Goal: Task Accomplishment & Management: Complete application form

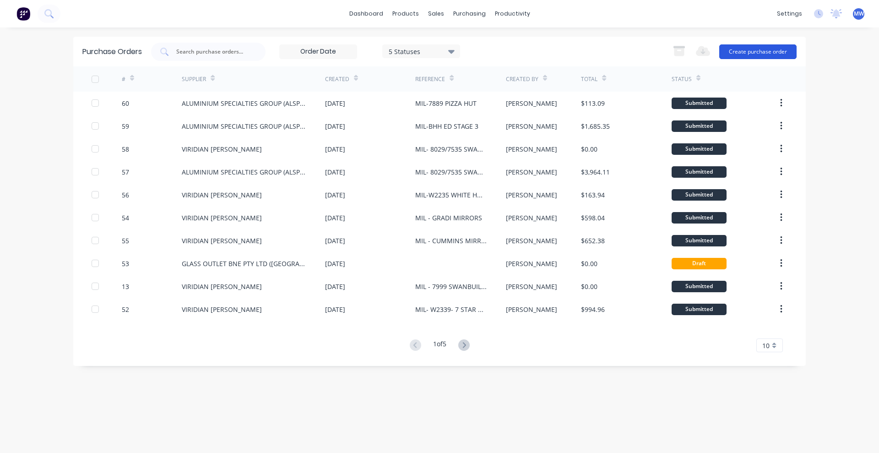
click at [747, 52] on button "Create purchase order" at bounding box center [757, 51] width 77 height 15
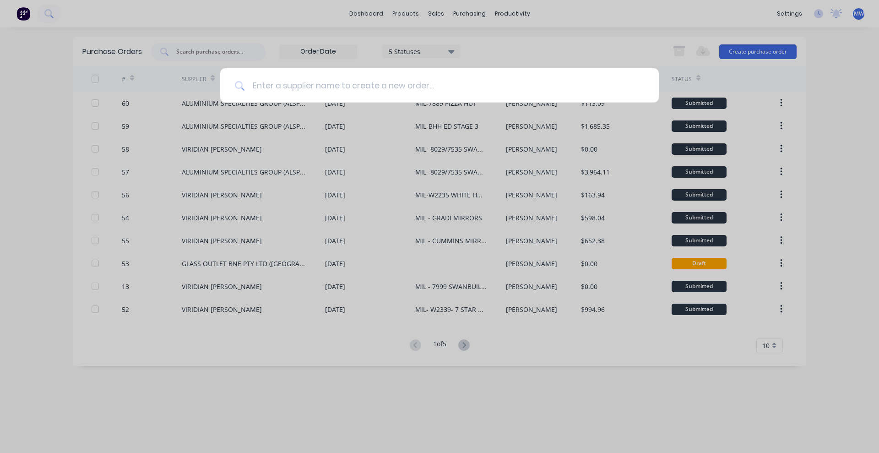
paste input "Jamoc Contracting"
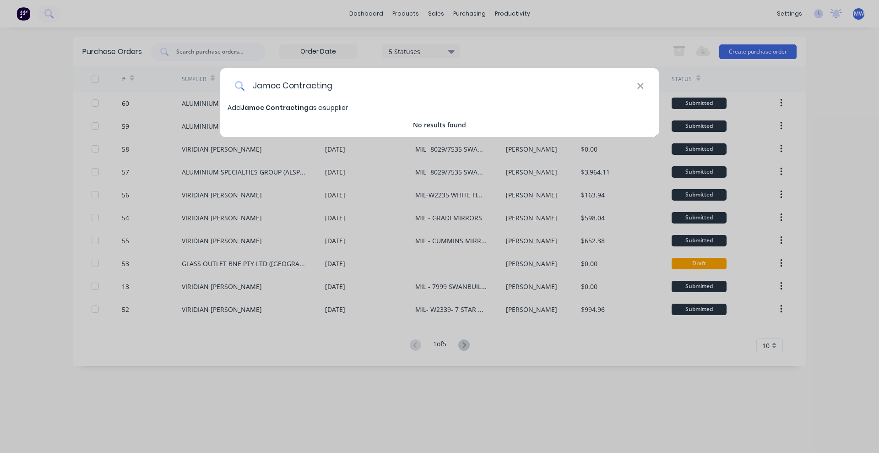
type input "Jamoc Contracting"
click at [650, 84] on div "Jamoc Contracting" at bounding box center [439, 85] width 439 height 34
click at [642, 88] on icon at bounding box center [640, 86] width 7 height 10
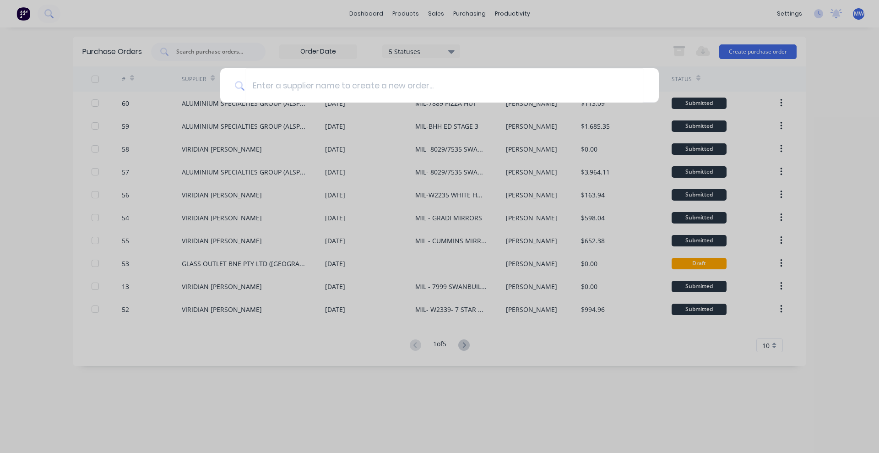
click at [530, 394] on div at bounding box center [439, 226] width 879 height 453
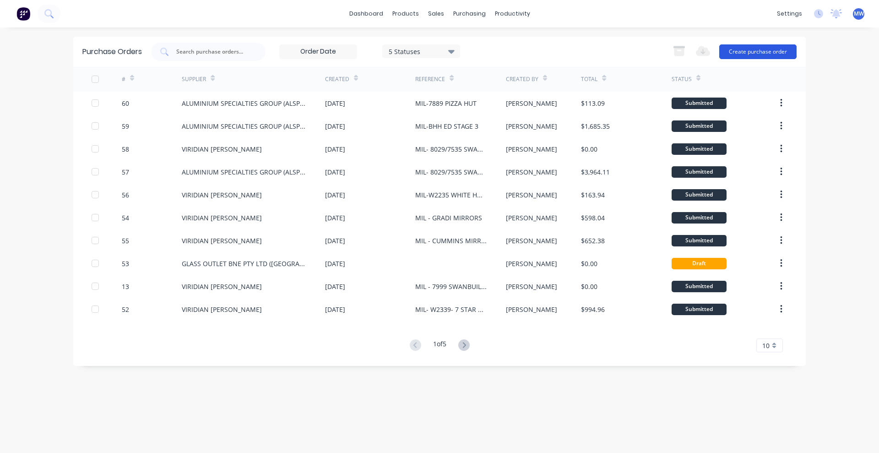
click at [750, 49] on button "Create purchase order" at bounding box center [757, 51] width 77 height 15
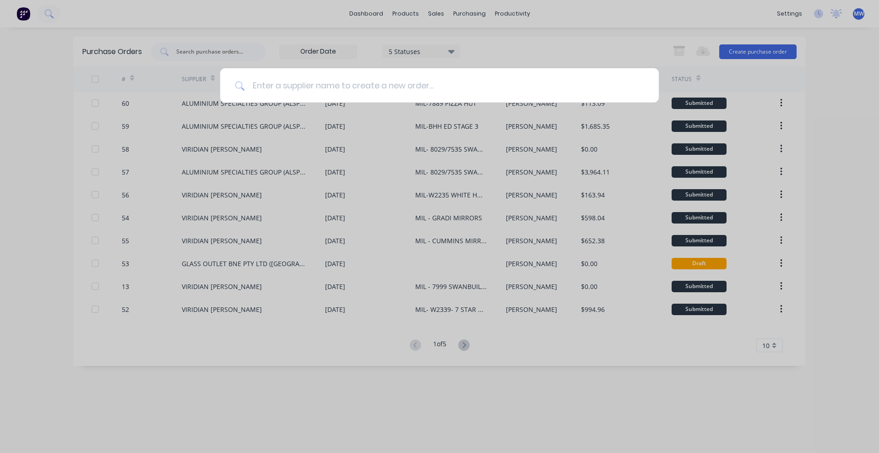
click at [290, 80] on input at bounding box center [444, 85] width 399 height 34
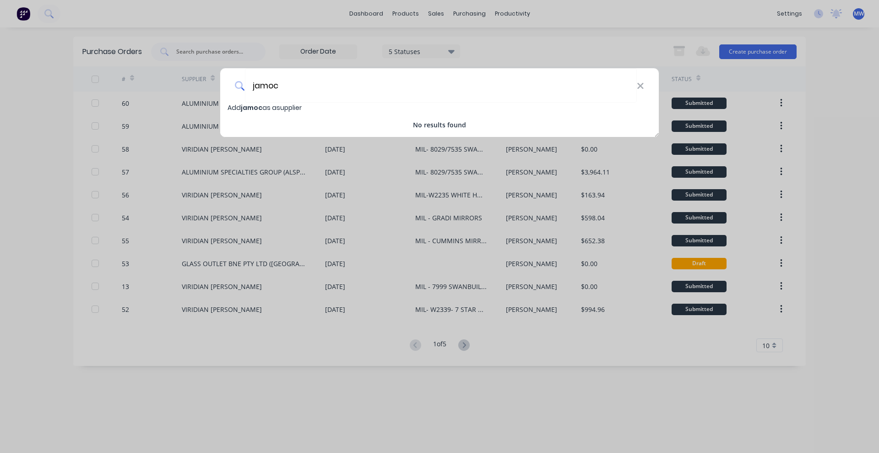
type input "jamoc"
click at [643, 87] on icon at bounding box center [640, 86] width 6 height 6
type input "jamoc"
click at [282, 106] on span "Add jamoc as a supplier" at bounding box center [265, 107] width 74 height 9
select select "AU"
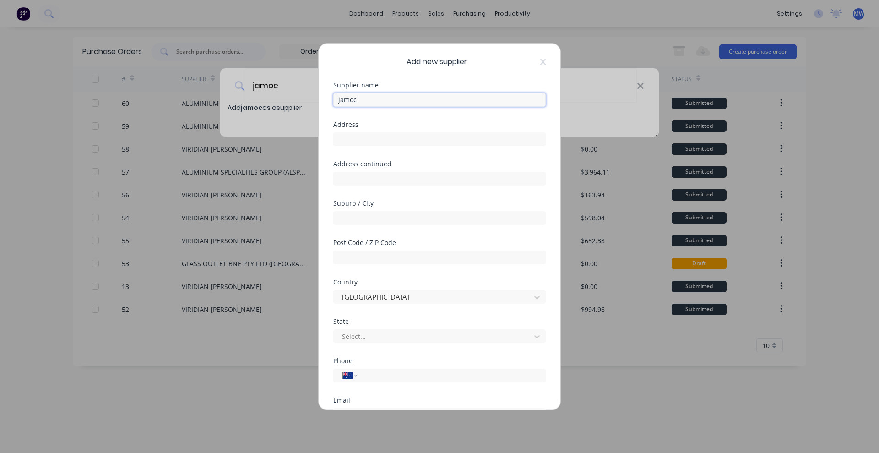
drag, startPoint x: 417, startPoint y: 102, endPoint x: 213, endPoint y: 77, distance: 205.6
click at [213, 77] on div "Add new supplier Supplier name jamoc Address Address continued Suburb / City Po…" at bounding box center [439, 226] width 879 height 453
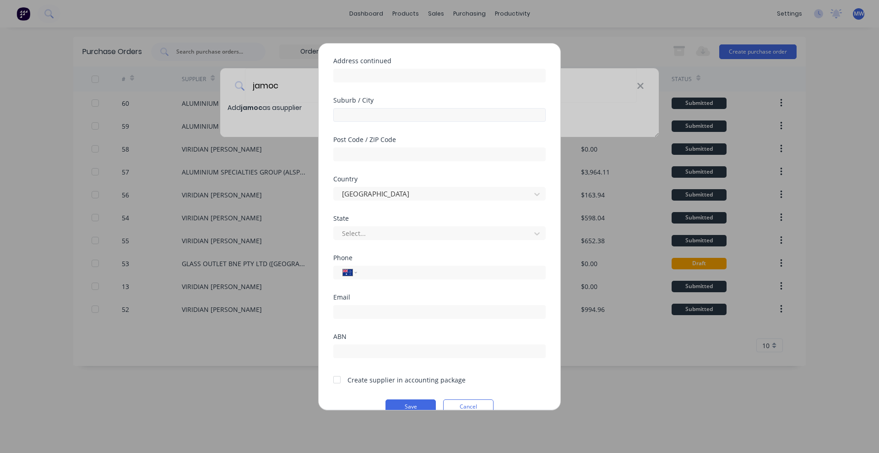
scroll to position [114, 0]
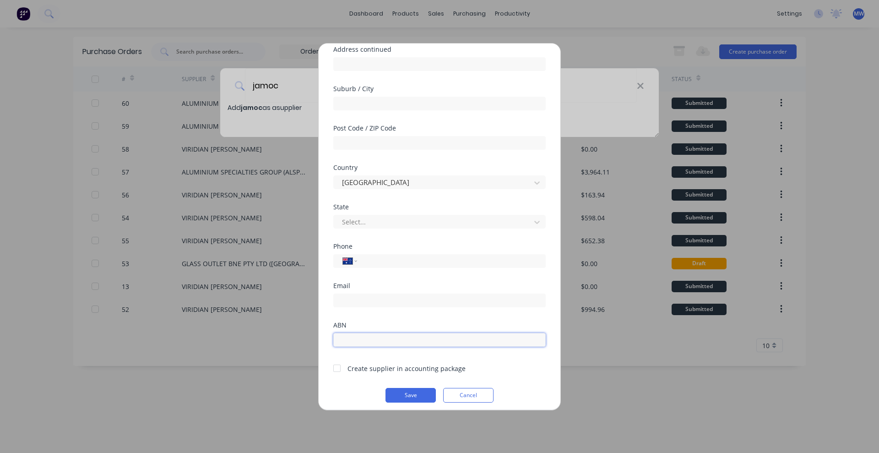
click at [356, 336] on input "text" at bounding box center [439, 340] width 212 height 14
paste input "14 686 559 927"
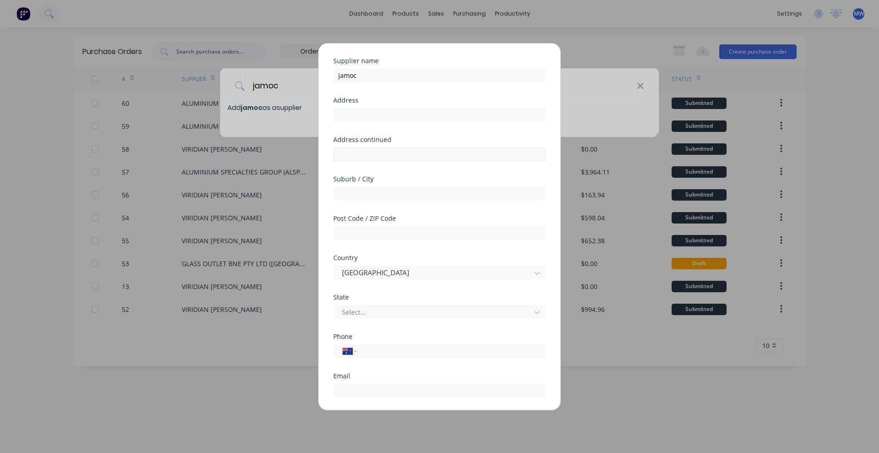
scroll to position [0, 0]
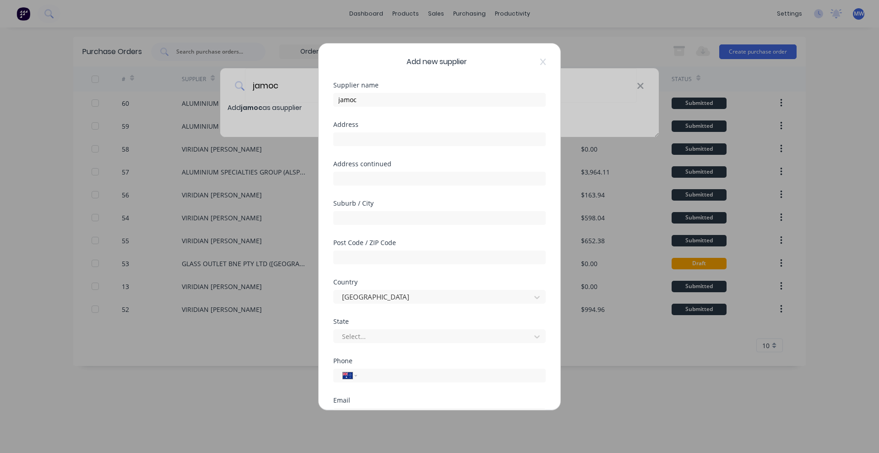
type input "14 686 559 927"
drag, startPoint x: 377, startPoint y: 94, endPoint x: 259, endPoint y: 101, distance: 118.3
click at [259, 101] on div "Add new supplier Supplier name jamoc Address Address continued Suburb / City Po…" at bounding box center [439, 226] width 879 height 453
paste input "JAMOC CONTRACTING"
type input "JAMOC CONTRACTING"
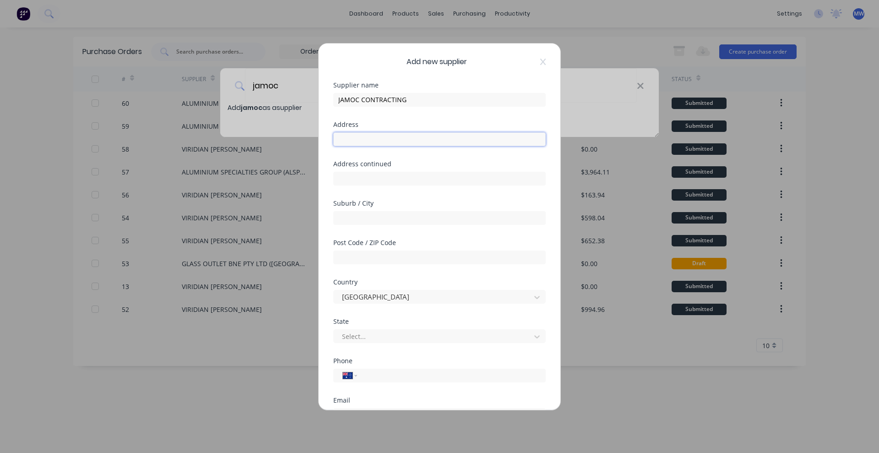
click at [358, 139] on input "text" at bounding box center [439, 139] width 212 height 14
paste input "[STREET_ADDRESS]"
type input "[STREET_ADDRESS]"
click at [374, 222] on input "text" at bounding box center [439, 218] width 212 height 14
type input "MILDURA"
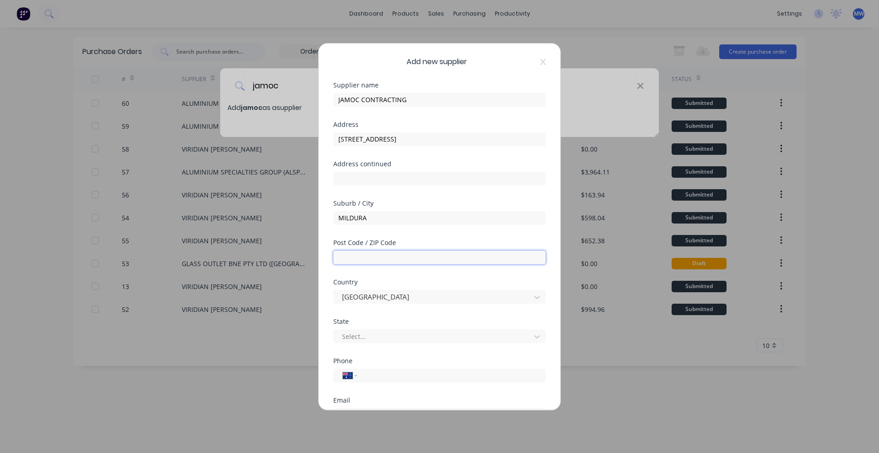
click at [374, 256] on input "text" at bounding box center [439, 257] width 212 height 14
type input "3500"
drag, startPoint x: 477, startPoint y: 133, endPoint x: 384, endPoint y: 135, distance: 93.4
click at [384, 135] on input "[STREET_ADDRESS]" at bounding box center [439, 139] width 212 height 14
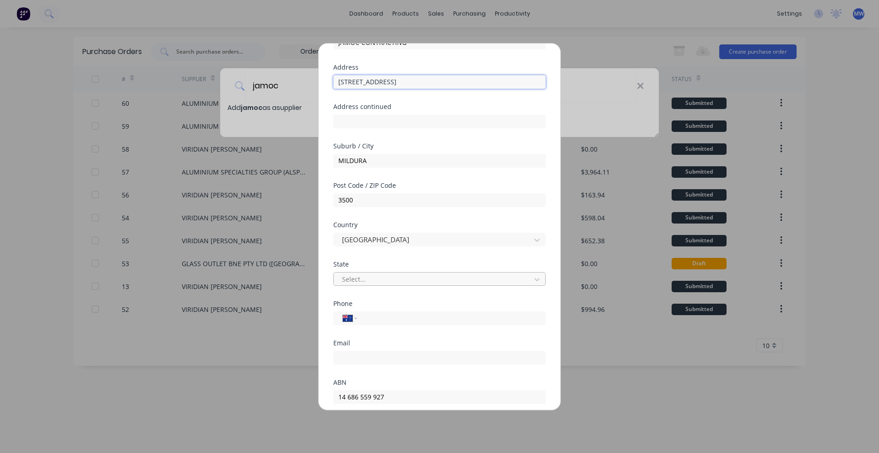
type input "[STREET_ADDRESS]"
click at [375, 280] on div at bounding box center [433, 278] width 185 height 11
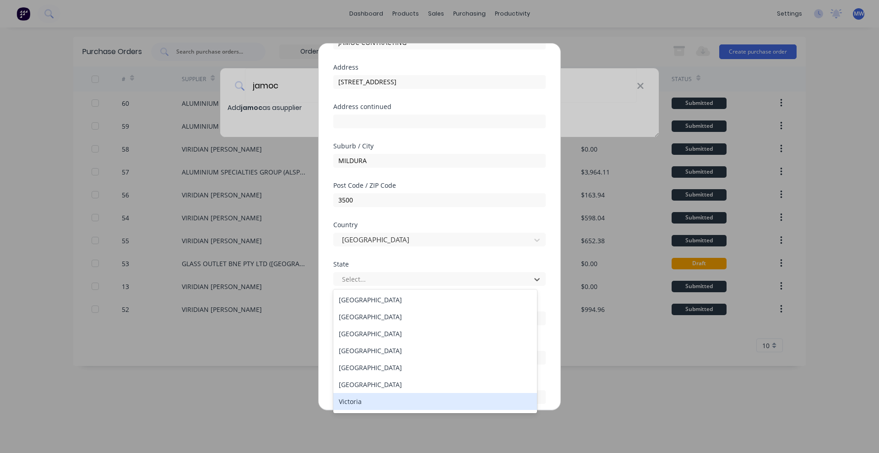
click at [354, 396] on div "Victoria" at bounding box center [435, 401] width 204 height 17
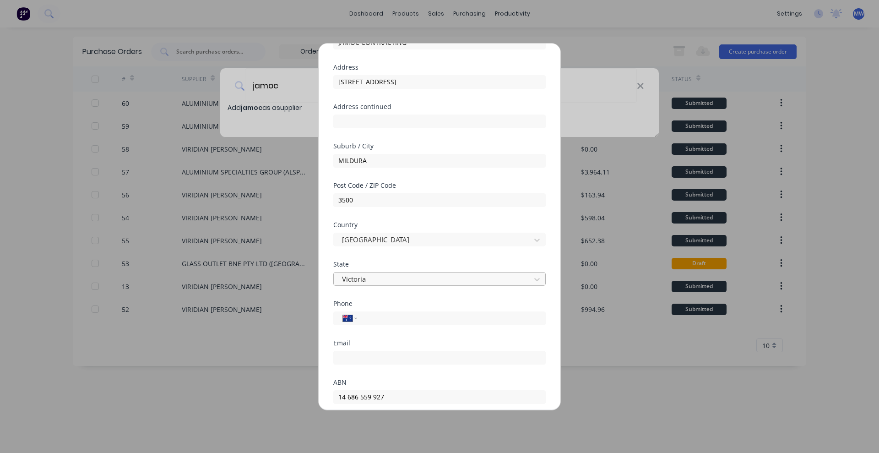
scroll to position [120, 0]
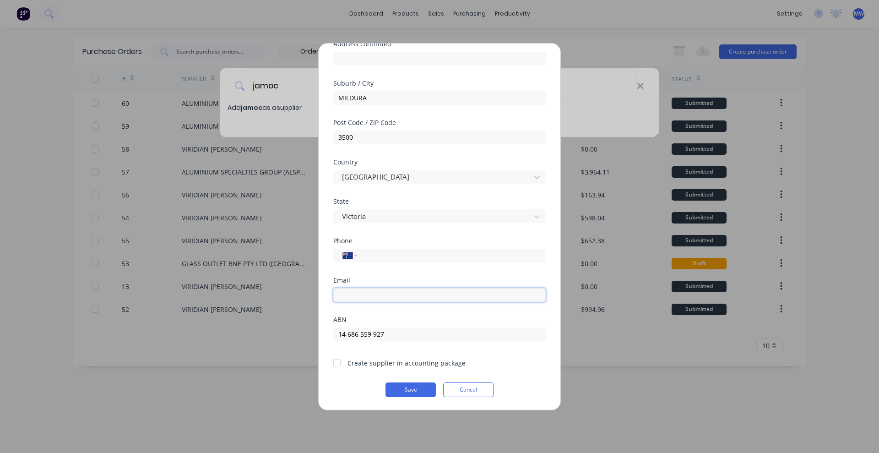
click at [366, 296] on input "email" at bounding box center [439, 295] width 212 height 14
paste input "0488 951 650"
type input "0488 951 650"
drag, startPoint x: 402, startPoint y: 298, endPoint x: 281, endPoint y: 293, distance: 121.4
click at [281, 293] on div "Add new supplier Supplier name JAMOC CONTRACTING Address 2 Upland Drive Address…" at bounding box center [439, 226] width 879 height 453
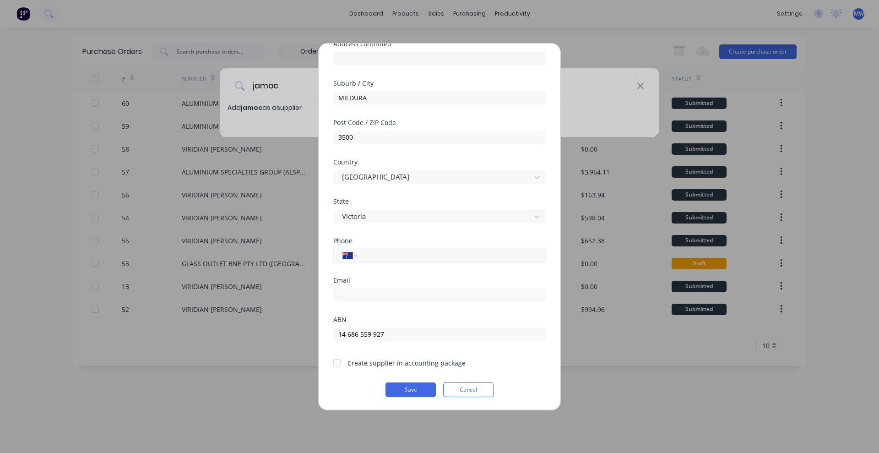
click at [390, 254] on input "tel" at bounding box center [449, 255] width 173 height 11
paste input "0488 951 650"
type input "0488 951 650"
click at [366, 300] on input "email" at bounding box center [439, 295] width 212 height 14
paste input "[EMAIL_ADDRESS][DOMAIN_NAME]"
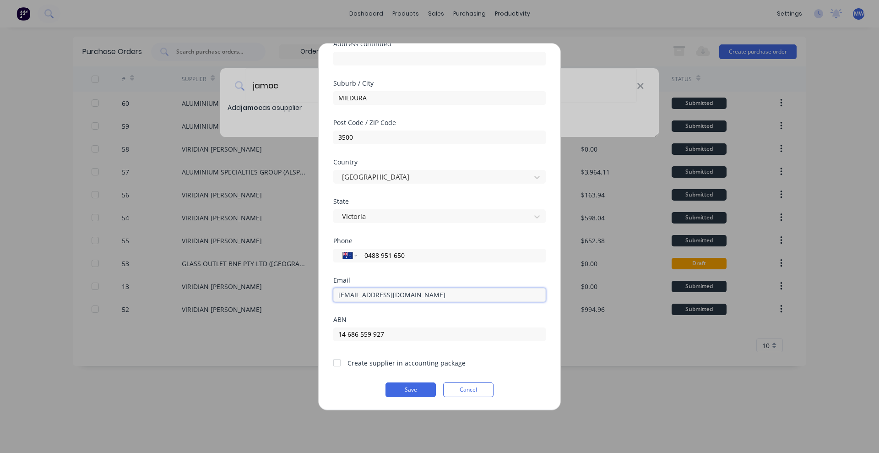
type input "[EMAIL_ADDRESS][DOMAIN_NAME]"
click at [462, 316] on div "ABN" at bounding box center [439, 319] width 212 height 6
click at [403, 385] on button "Save" at bounding box center [410, 389] width 50 height 15
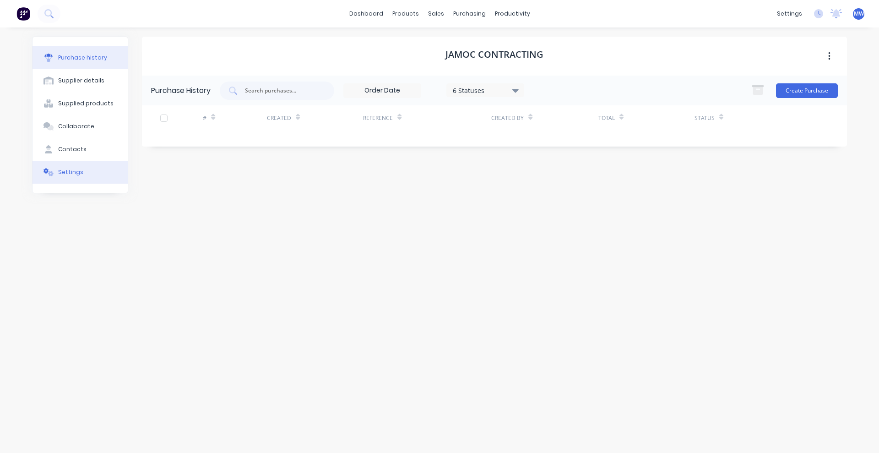
click at [76, 166] on button "Settings" at bounding box center [80, 172] width 95 height 23
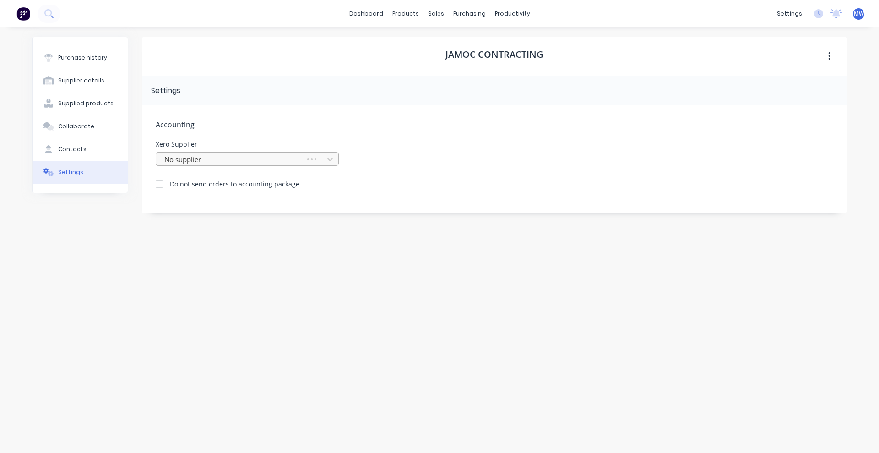
click at [238, 160] on div at bounding box center [231, 159] width 137 height 11
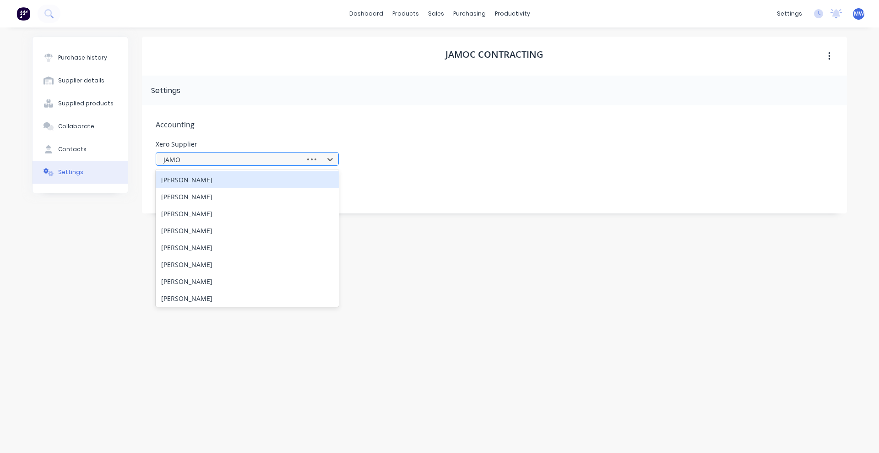
type input "JAMOC"
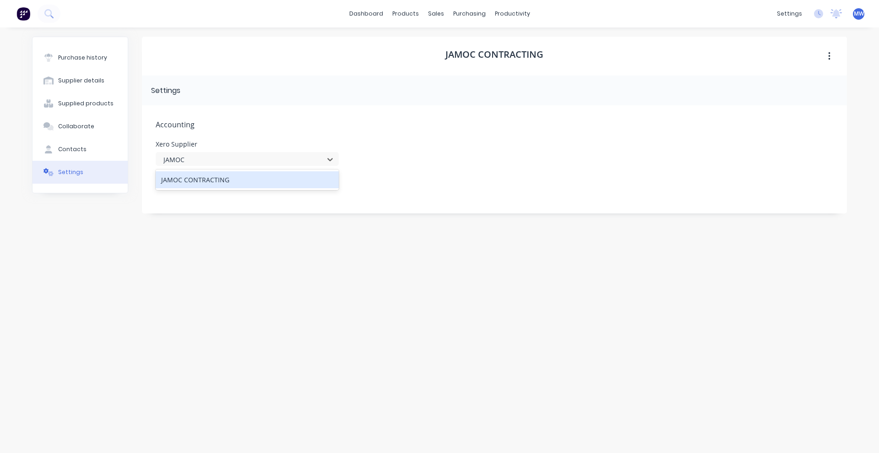
click at [217, 178] on div "JAMOC CONTRACTING" at bounding box center [247, 179] width 183 height 17
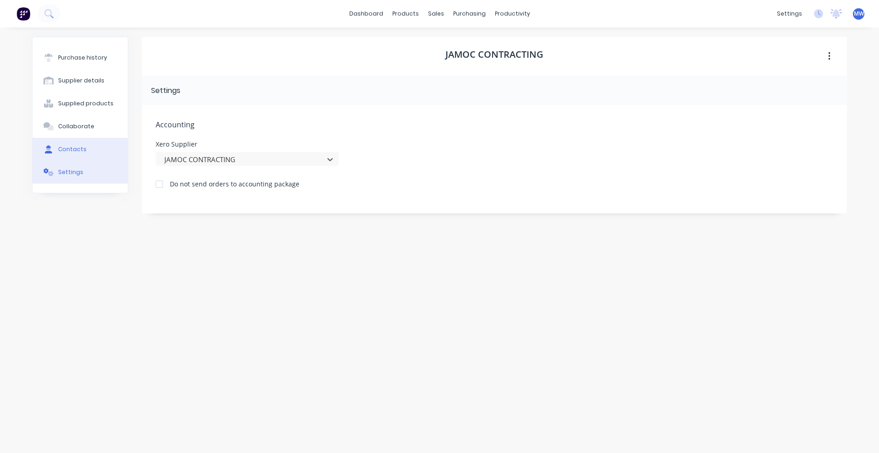
click at [78, 152] on div "Contacts" at bounding box center [72, 149] width 28 height 8
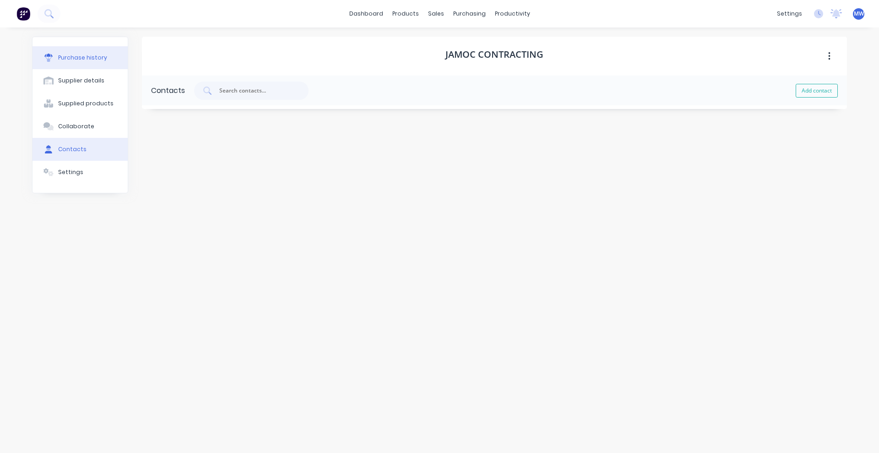
click at [90, 50] on button "Purchase history" at bounding box center [80, 57] width 95 height 23
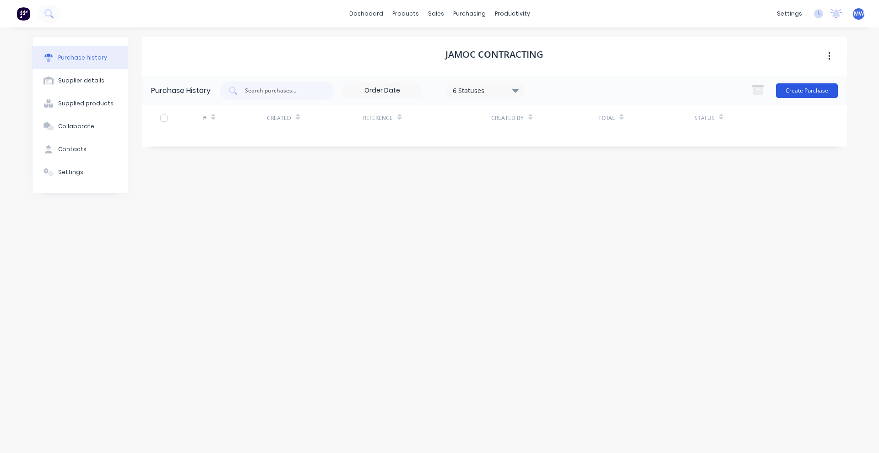
click at [811, 87] on button "Create Purchase" at bounding box center [807, 90] width 62 height 15
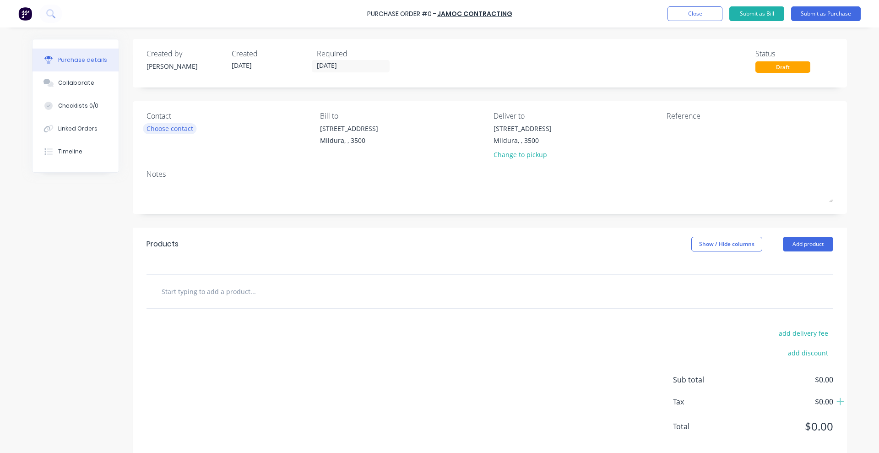
click at [172, 125] on div "Choose contact" at bounding box center [169, 129] width 47 height 10
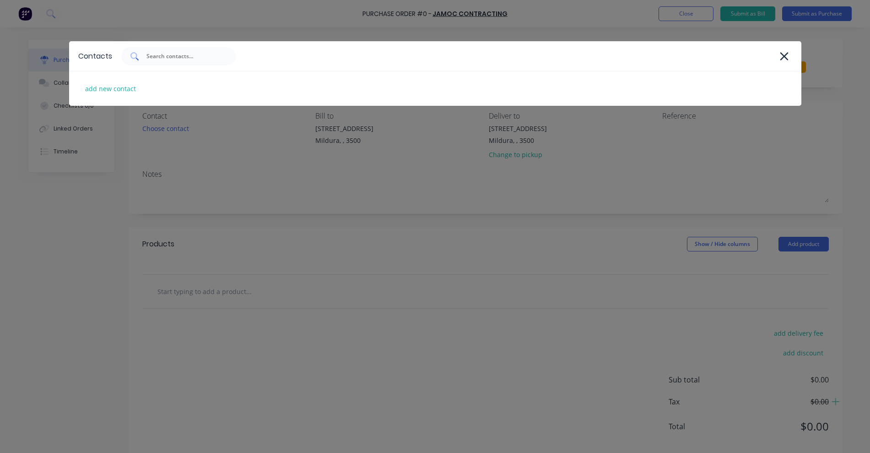
click at [193, 60] on div at bounding box center [178, 56] width 114 height 18
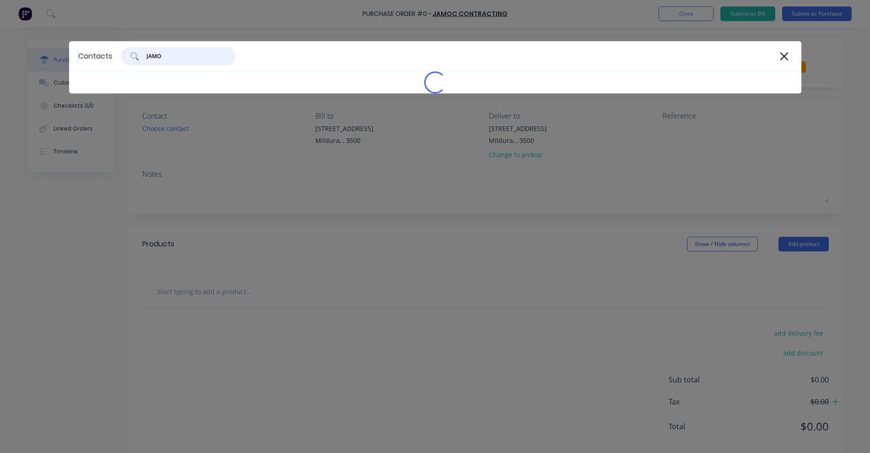
type input "JAMOC"
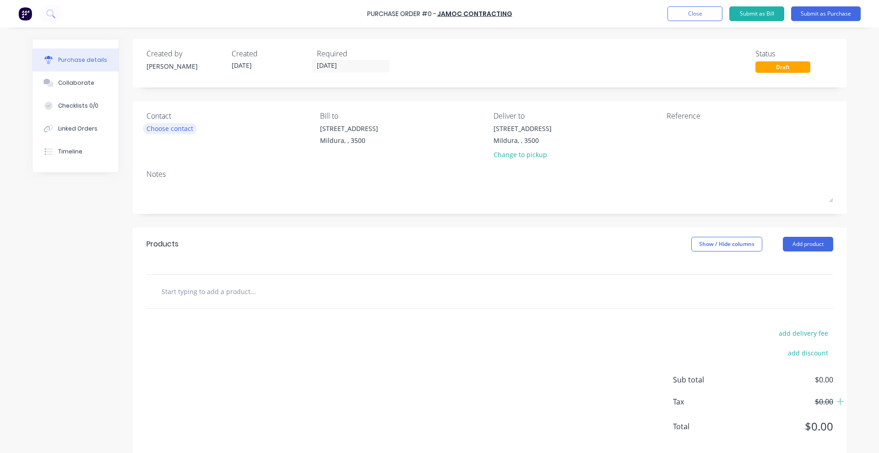
click at [183, 125] on div "Choose contact" at bounding box center [169, 129] width 47 height 10
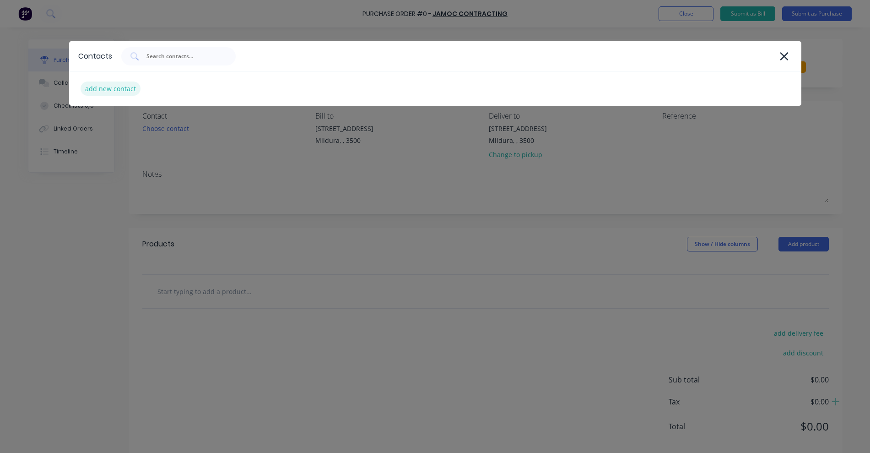
click at [100, 89] on div "add new contact" at bounding box center [111, 88] width 60 height 14
select select "AU"
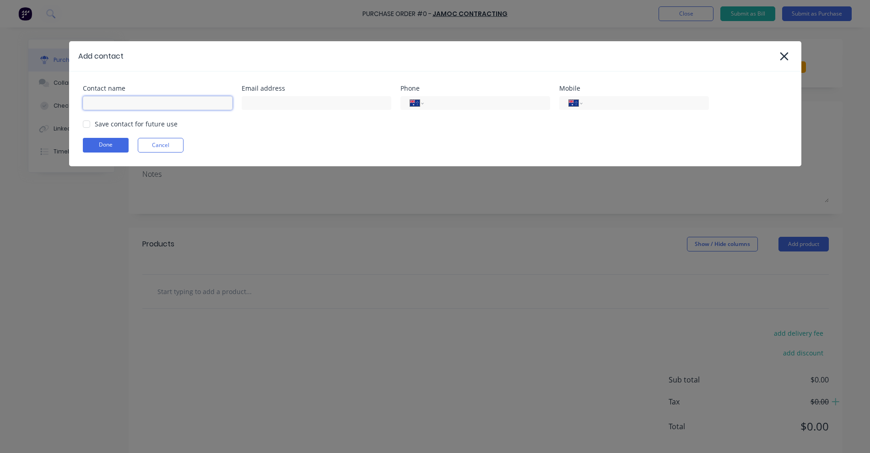
click at [124, 103] on input at bounding box center [158, 103] width 150 height 14
type input "JAMOC CONTRACTING"
click at [108, 148] on button "Done" at bounding box center [106, 145] width 46 height 15
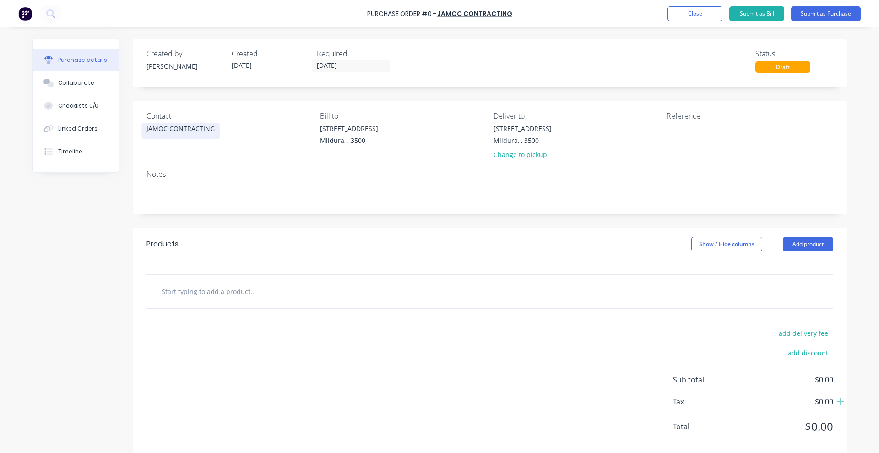
click at [184, 125] on div "JAMOC CONTRACTING" at bounding box center [180, 129] width 68 height 10
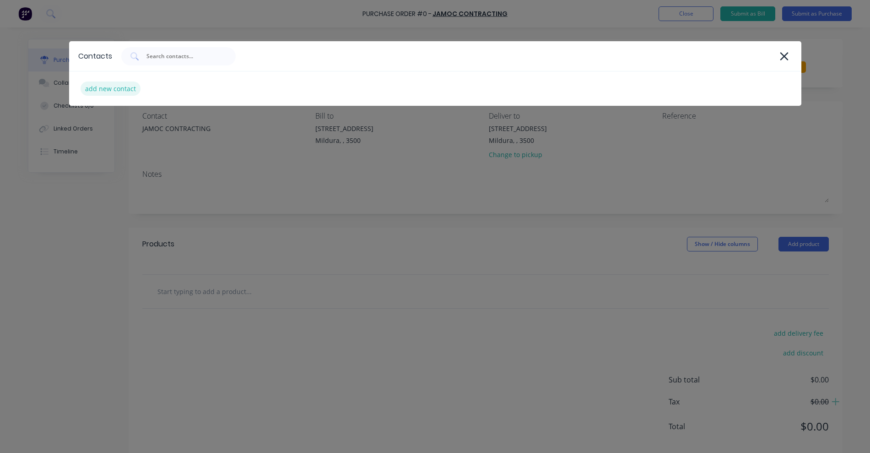
click at [121, 86] on div "add new contact" at bounding box center [111, 88] width 60 height 14
select select "AU"
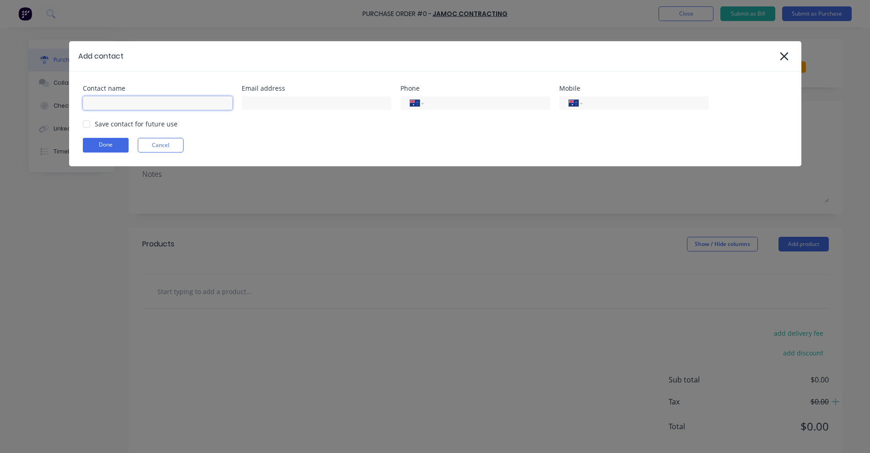
click at [140, 105] on input at bounding box center [158, 103] width 150 height 14
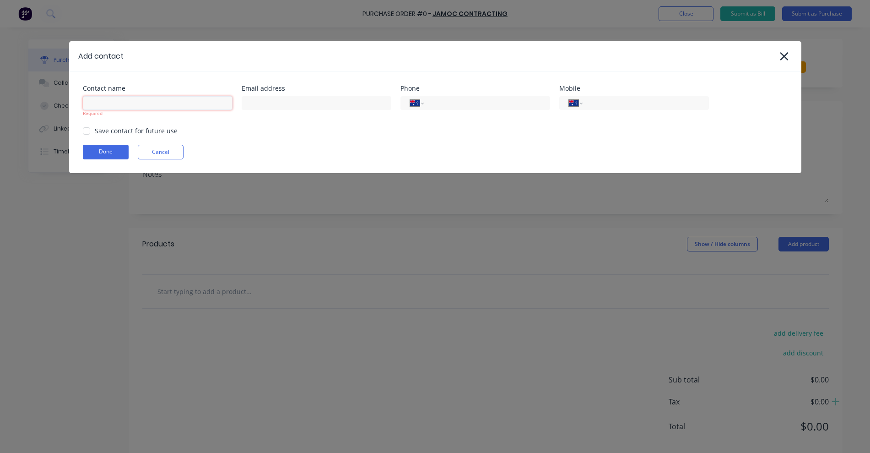
click at [139, 104] on input at bounding box center [158, 103] width 150 height 14
paste input "[PERSON_NAME]"
click at [84, 129] on div at bounding box center [86, 131] width 18 height 18
type input "[PERSON_NAME]"
click at [276, 98] on input at bounding box center [317, 103] width 150 height 14
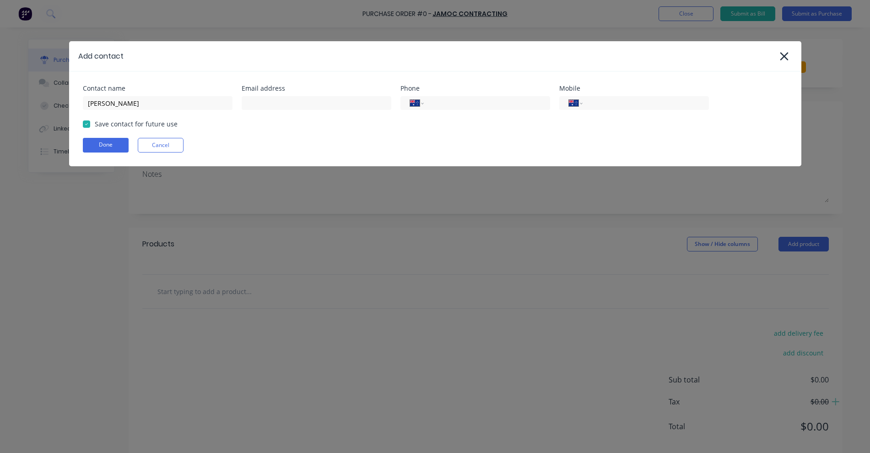
drag, startPoint x: 252, startPoint y: 137, endPoint x: 258, endPoint y: 131, distance: 8.4
click at [252, 137] on div "Contact name [GEOGRAPHIC_DATA][PERSON_NAME] Email address Phone International […" at bounding box center [435, 118] width 732 height 95
drag, startPoint x: 113, startPoint y: 145, endPoint x: 147, endPoint y: 159, distance: 37.7
click at [113, 143] on button "Done" at bounding box center [106, 145] width 46 height 15
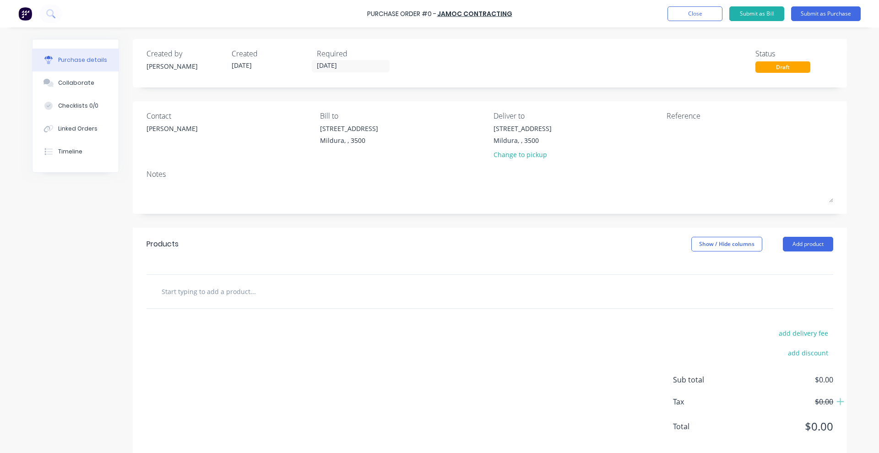
scroll to position [16, 0]
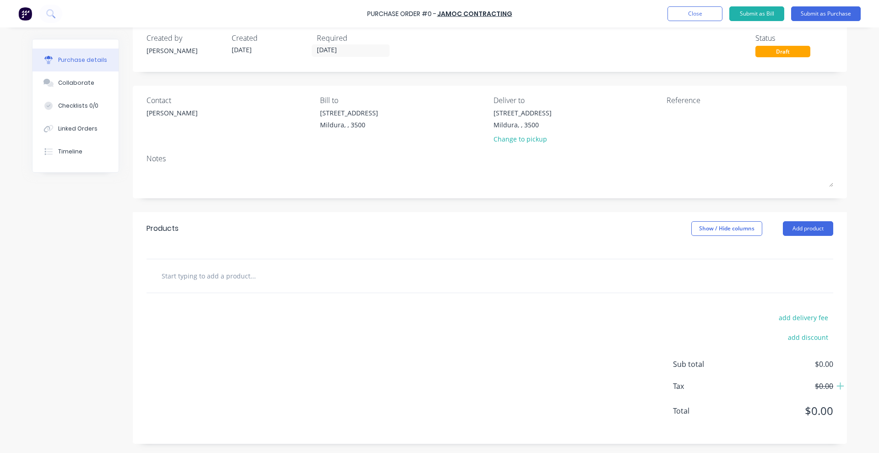
click at [272, 264] on div at bounding box center [489, 275] width 687 height 33
click at [259, 275] on input "text" at bounding box center [252, 275] width 183 height 18
paste input "Loxton Daycare hours."
type input "Loxton Daycare hours."
drag, startPoint x: 243, startPoint y: 351, endPoint x: 266, endPoint y: 339, distance: 26.4
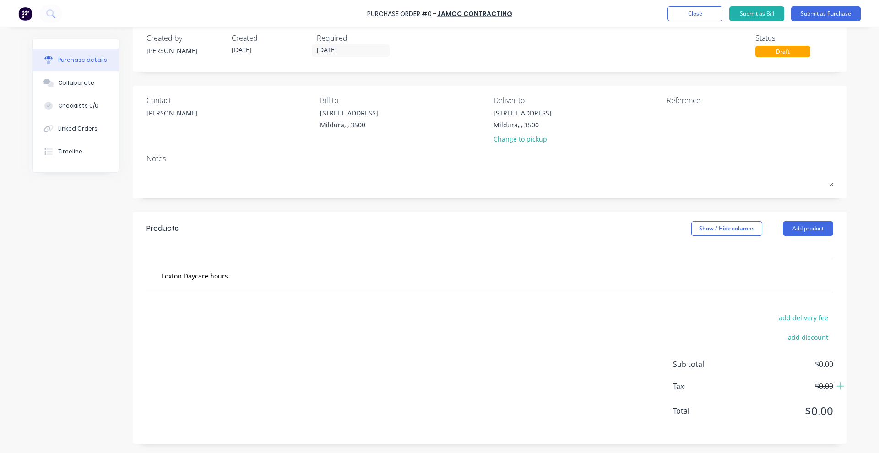
click at [245, 354] on div "add delivery fee add discount Sub total $0.00 Tax $0.00 Total $0.00" at bounding box center [490, 368] width 714 height 151
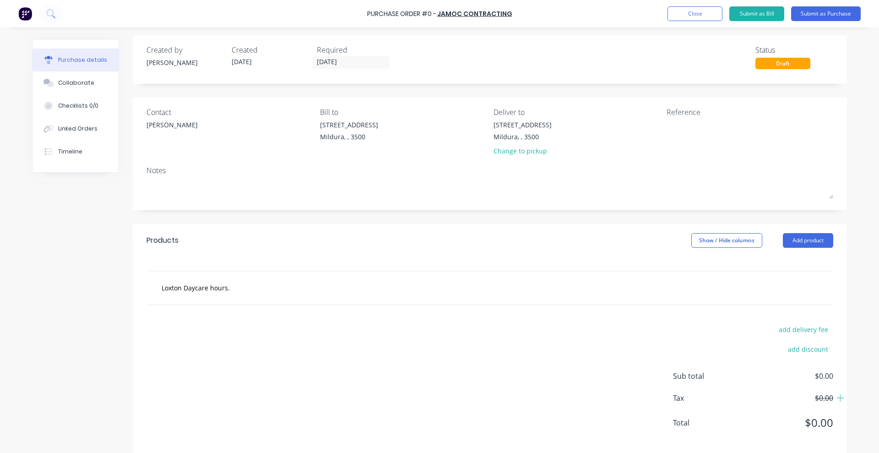
scroll to position [0, 0]
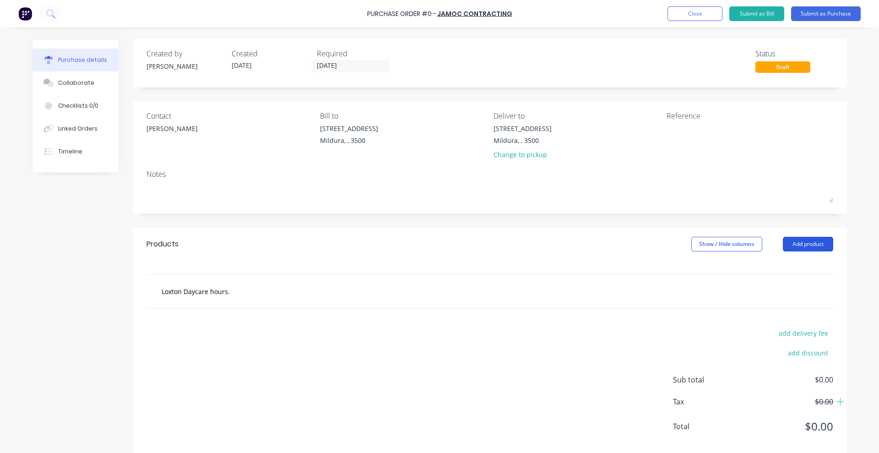
click at [789, 239] on button "Add product" at bounding box center [808, 244] width 50 height 15
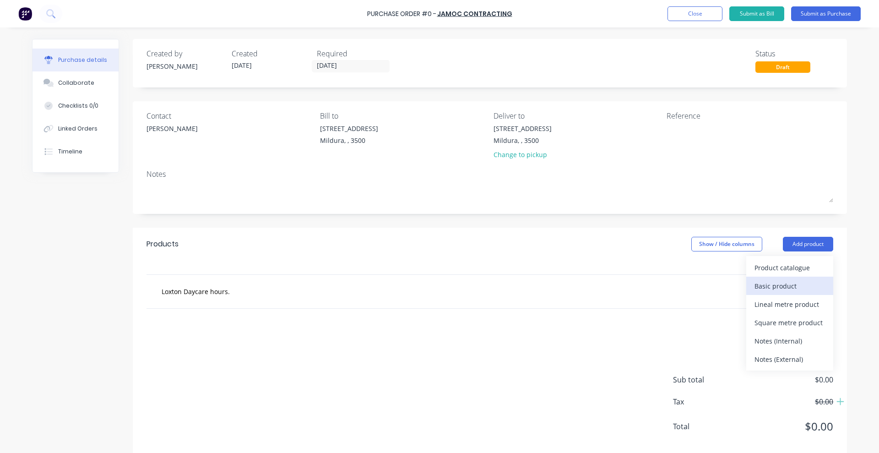
click at [775, 277] on button "Basic product" at bounding box center [789, 285] width 87 height 18
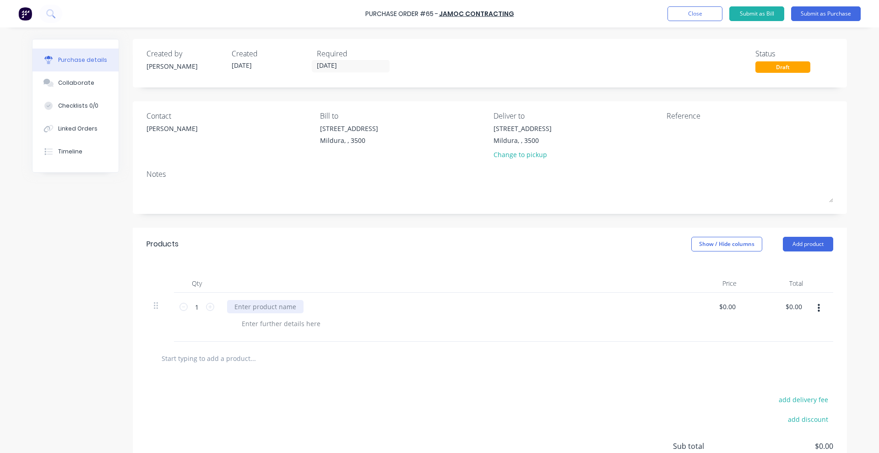
click at [280, 309] on div at bounding box center [265, 306] width 76 height 13
paste div
drag, startPoint x: 231, startPoint y: 305, endPoint x: 288, endPoint y: 312, distance: 57.6
click at [299, 299] on div "Loxton Daycare hours." at bounding box center [449, 317] width 458 height 49
click at [303, 321] on div at bounding box center [280, 323] width 93 height 13
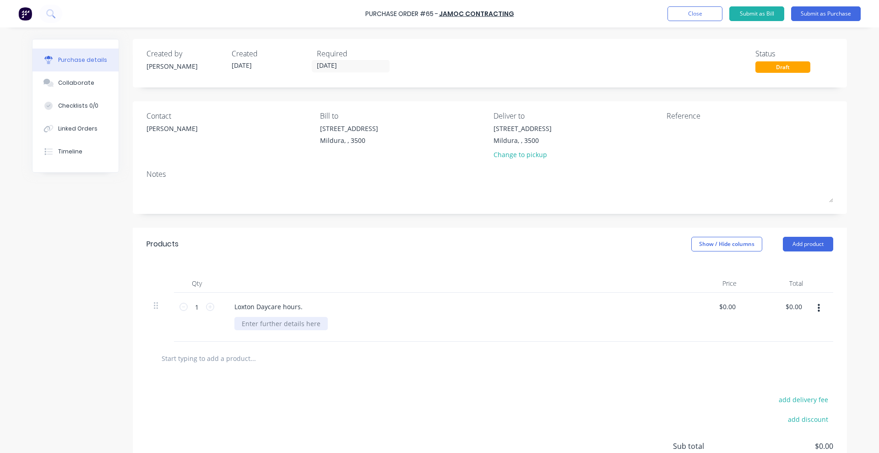
click at [244, 319] on div at bounding box center [280, 323] width 93 height 13
click at [250, 320] on div at bounding box center [280, 323] width 93 height 13
click at [250, 324] on div at bounding box center [280, 323] width 93 height 13
click at [255, 325] on div at bounding box center [280, 323] width 93 height 13
paste div
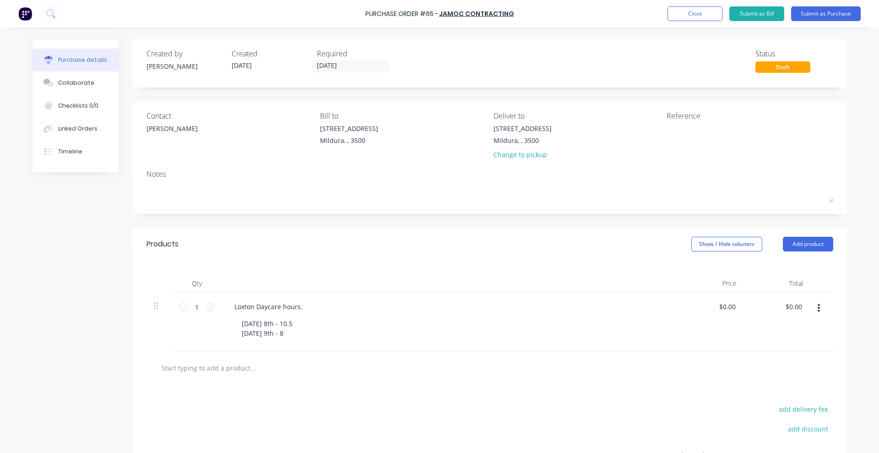
drag, startPoint x: 348, startPoint y: 408, endPoint x: 447, endPoint y: 358, distance: 110.6
click at [350, 408] on div "add delivery fee add discount Sub total $0.00 Tax $0.00 Total $0.00" at bounding box center [490, 460] width 714 height 151
click at [723, 305] on input "0.00" at bounding box center [726, 306] width 21 height 13
click at [723, 305] on input "0.00" at bounding box center [728, 306] width 17 height 13
paste input "75"
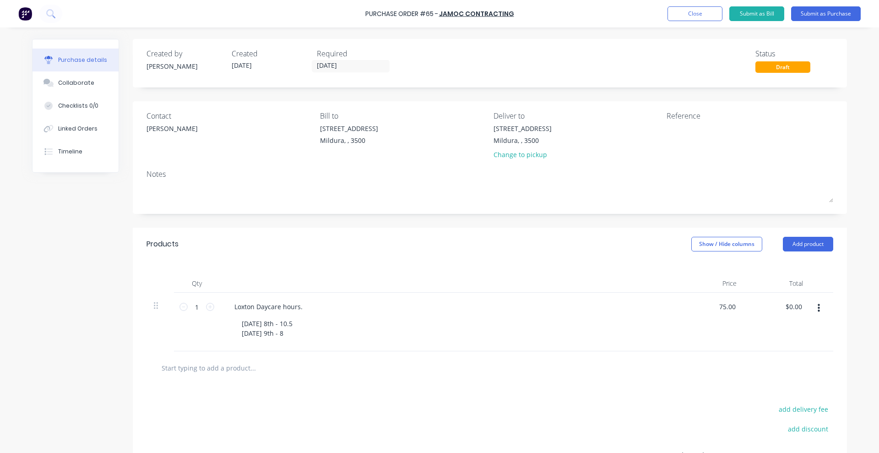
type input "$75.00"
click at [689, 412] on div "add delivery fee" at bounding box center [753, 409] width 160 height 12
drag, startPoint x: 188, startPoint y: 304, endPoint x: 206, endPoint y: 304, distance: 17.4
click at [204, 304] on div "1 1" at bounding box center [196, 307] width 31 height 14
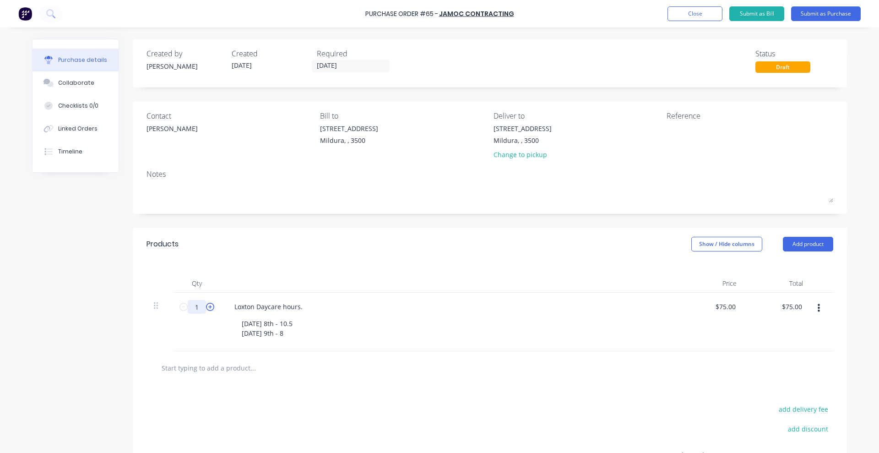
type input "18"
type input "$1,350.00"
type input "18.5"
type input "$1,387.50"
type input "18.5"
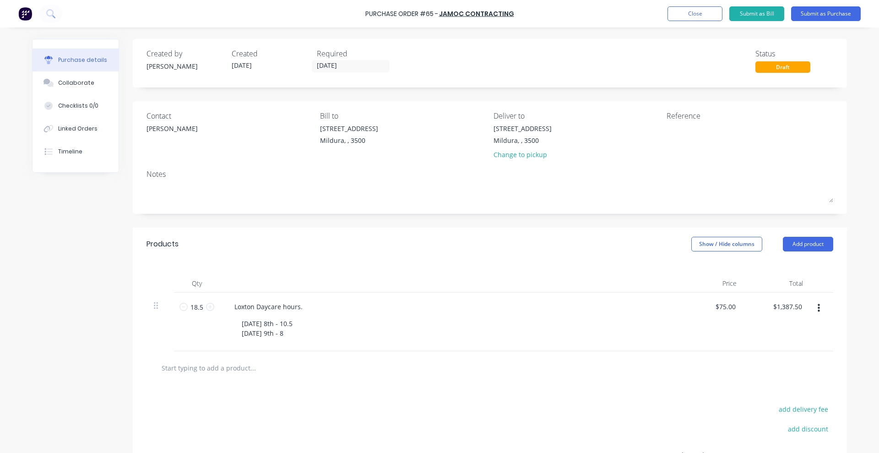
click at [403, 342] on div "Loxton Daycare hours. [DATE] 8th - 10.5 [DATE] 9th - 8" at bounding box center [449, 322] width 458 height 59
click at [413, 426] on div "add delivery fee add discount Sub total $1,387.50 Tax $138.75 Total $1,526.25" at bounding box center [490, 460] width 714 height 151
click at [738, 132] on textarea at bounding box center [724, 134] width 114 height 21
click at [704, 129] on textarea "MIL-[PERSON_NAME]" at bounding box center [724, 134] width 114 height 21
type textarea "MIL-WOODLEIGH CC"
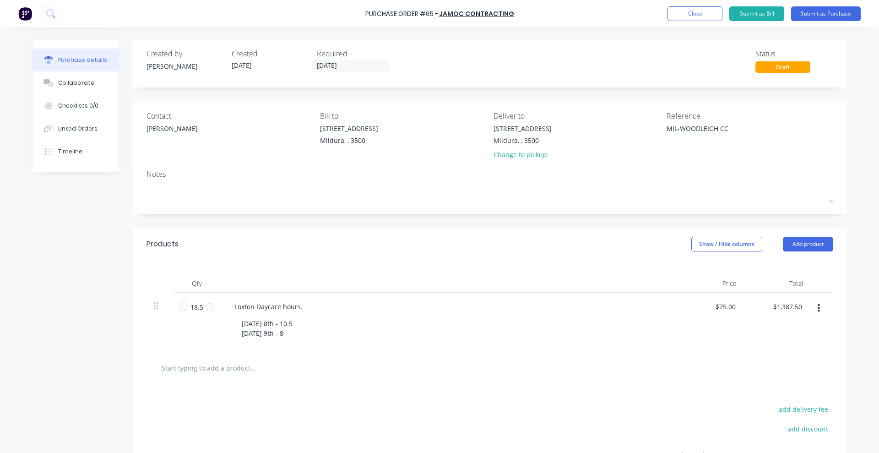
click at [554, 395] on div "add delivery fee add discount Sub total $1,387.50 Tax $138.75 Total $1,526.25" at bounding box center [490, 460] width 714 height 151
click at [757, 11] on button "Submit as Bill" at bounding box center [756, 13] width 55 height 15
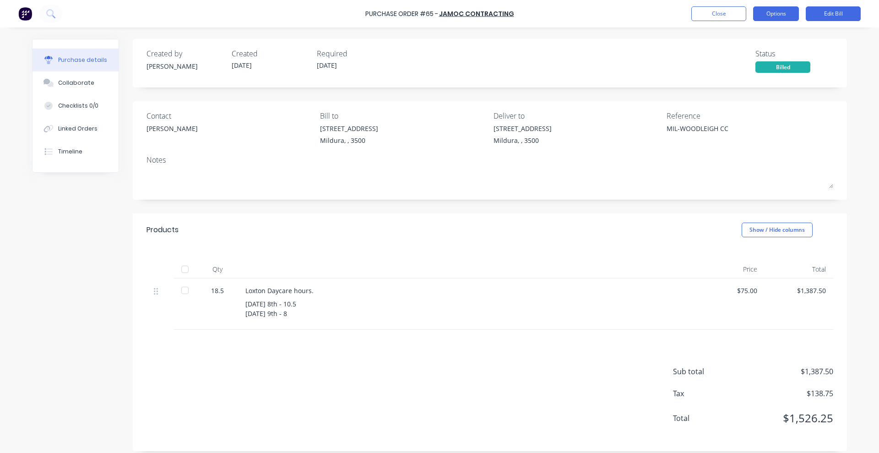
click at [774, 14] on button "Options" at bounding box center [776, 13] width 46 height 15
click at [470, 292] on div "Loxton Daycare hours." at bounding box center [466, 291] width 443 height 10
click at [80, 128] on div "Linked Orders" at bounding box center [77, 129] width 39 height 8
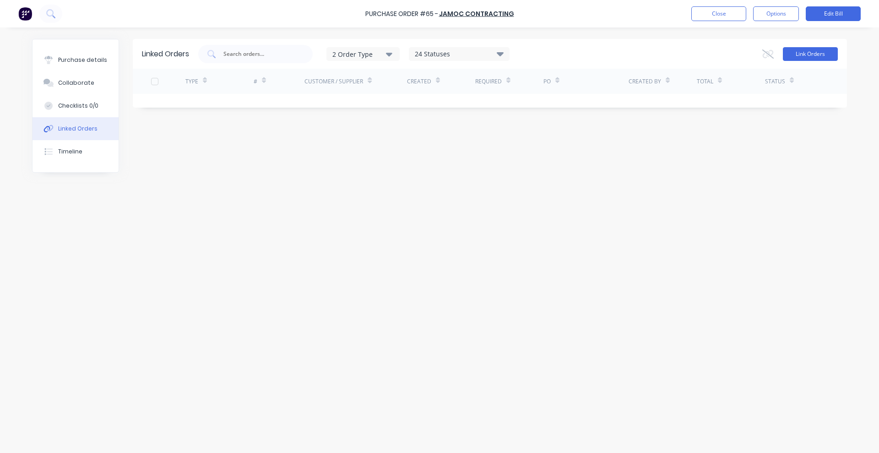
click at [818, 54] on button "Link Orders" at bounding box center [810, 54] width 55 height 14
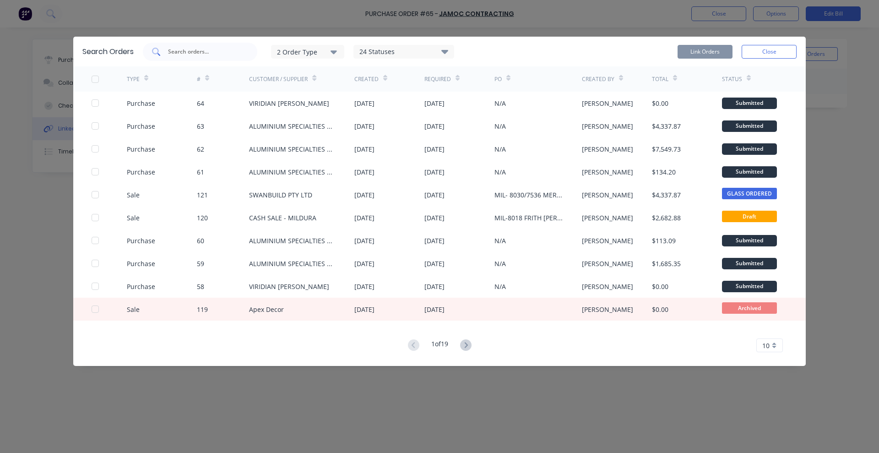
click at [217, 57] on div at bounding box center [200, 52] width 114 height 18
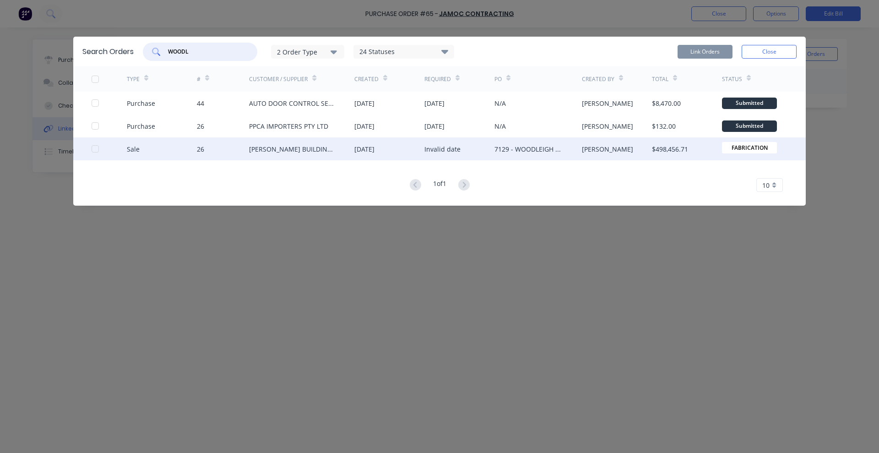
click at [93, 150] on div at bounding box center [95, 149] width 18 height 18
type input "WOODL"
click at [713, 51] on button "Link Orders" at bounding box center [704, 52] width 55 height 14
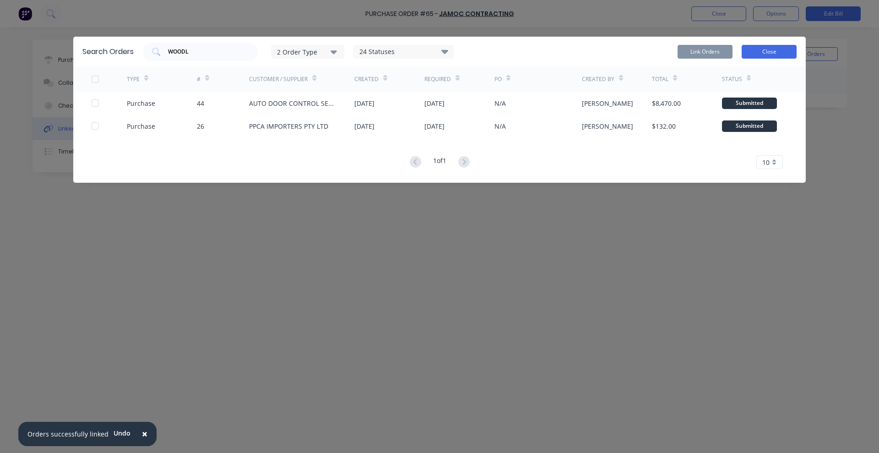
click at [768, 48] on button "Close" at bounding box center [769, 52] width 55 height 14
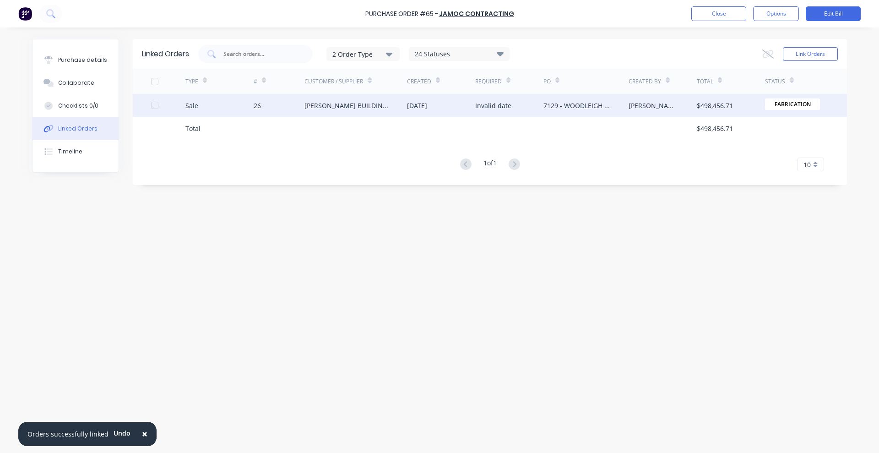
click at [716, 102] on div "$498,456.71" at bounding box center [715, 106] width 36 height 10
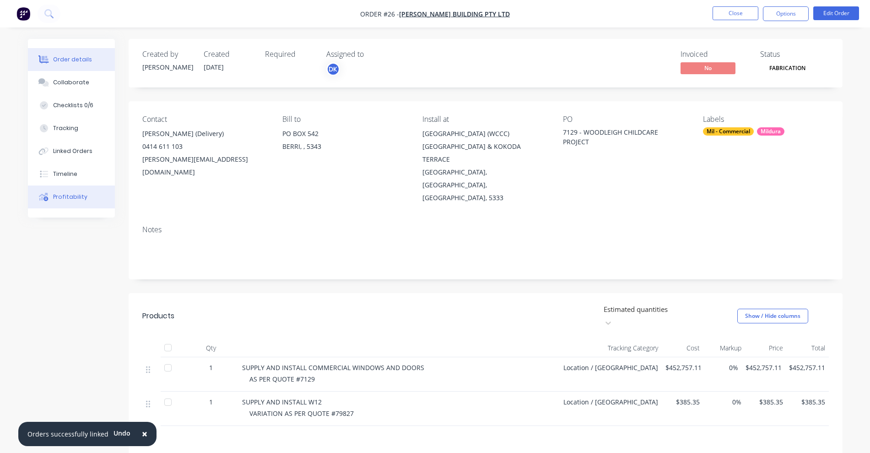
click at [66, 197] on div "Profitability" at bounding box center [70, 197] width 34 height 8
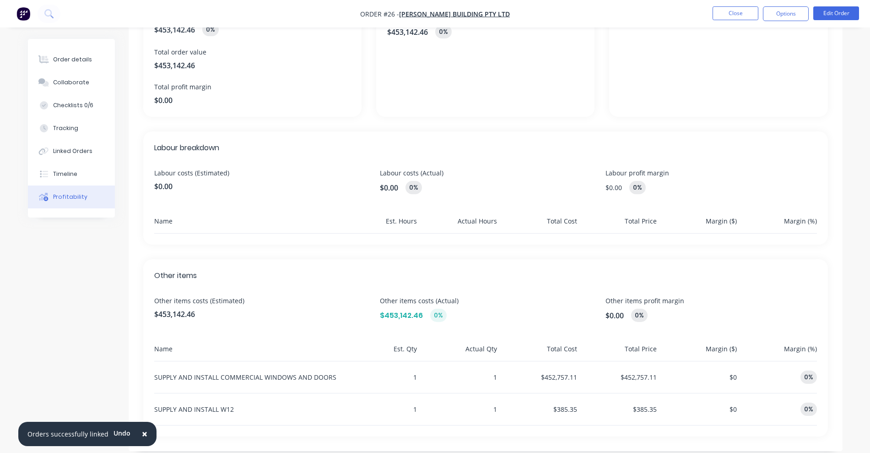
scroll to position [157, 0]
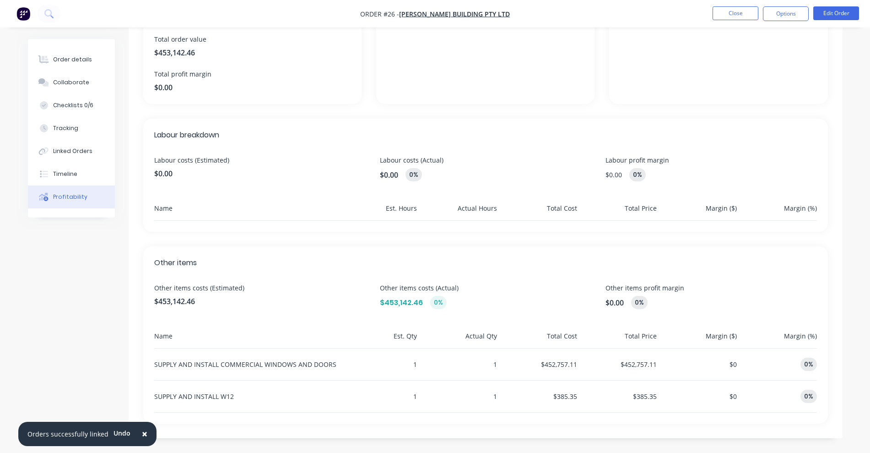
click at [634, 174] on div "0%" at bounding box center [637, 174] width 16 height 13
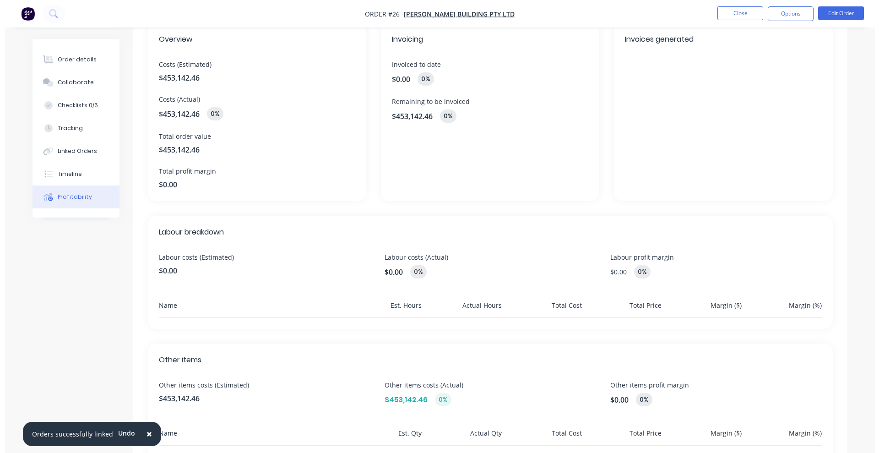
scroll to position [0, 0]
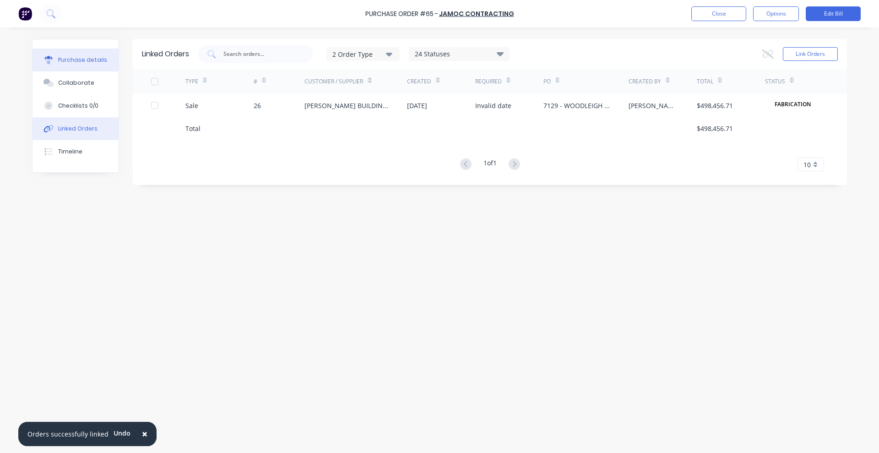
click at [60, 57] on div "Purchase details" at bounding box center [82, 60] width 49 height 8
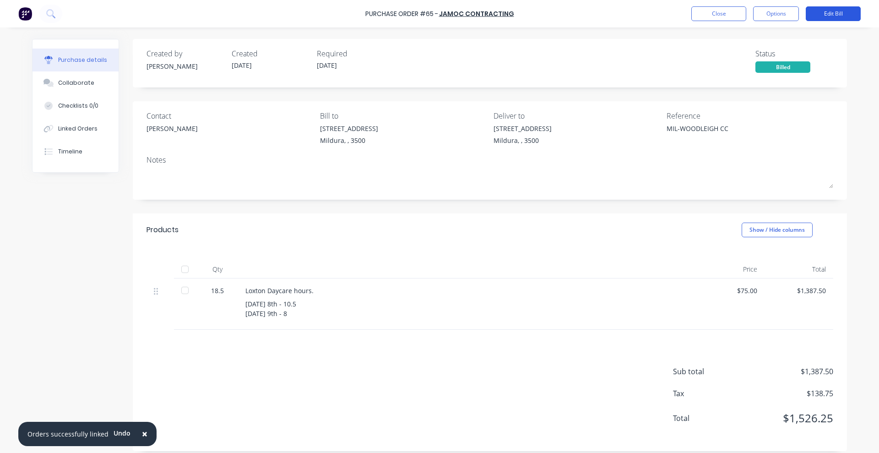
click at [839, 15] on button "Edit Bill" at bounding box center [833, 13] width 55 height 15
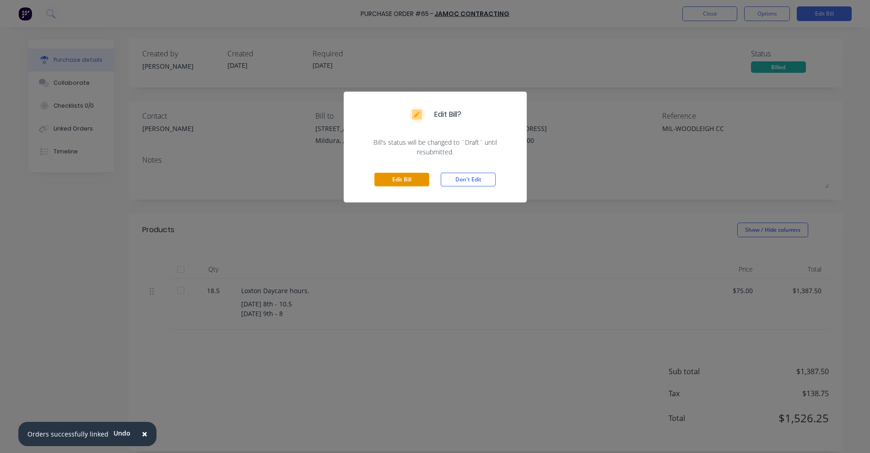
click at [400, 177] on button "Edit Bill" at bounding box center [401, 180] width 55 height 14
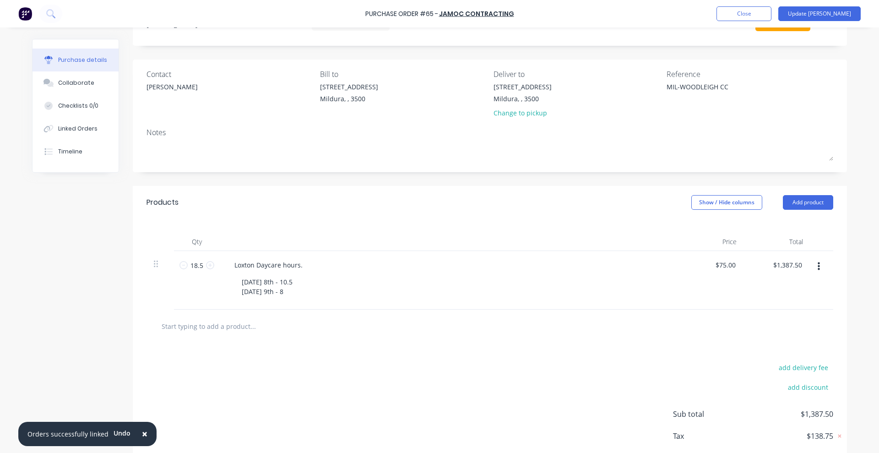
scroll to position [92, 0]
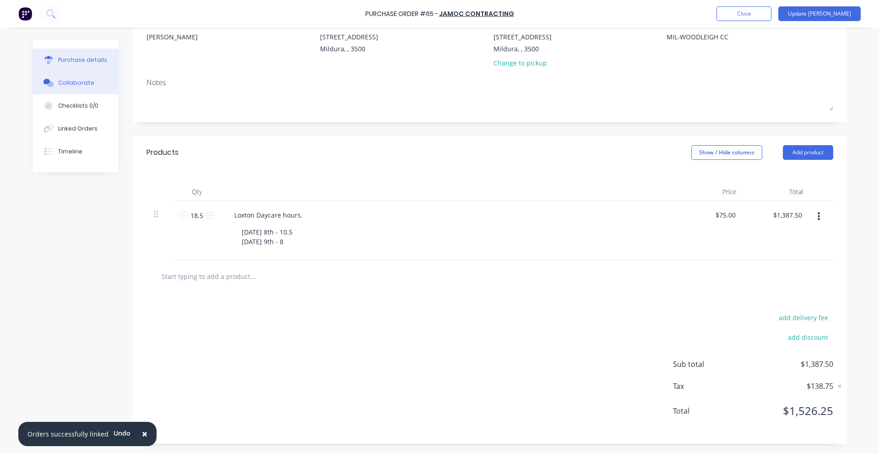
click at [67, 80] on div "Collaborate" at bounding box center [76, 83] width 36 height 8
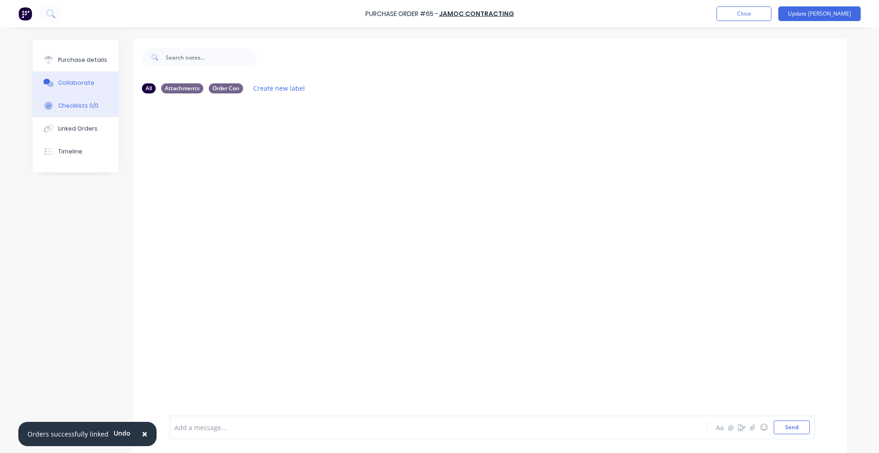
click at [74, 112] on button "Checklists 0/0" at bounding box center [76, 105] width 86 height 23
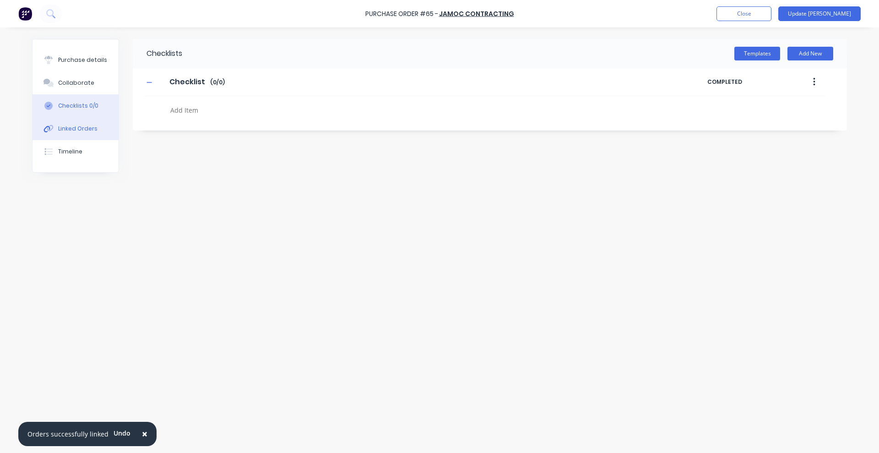
click at [79, 132] on div "Linked Orders" at bounding box center [77, 129] width 39 height 8
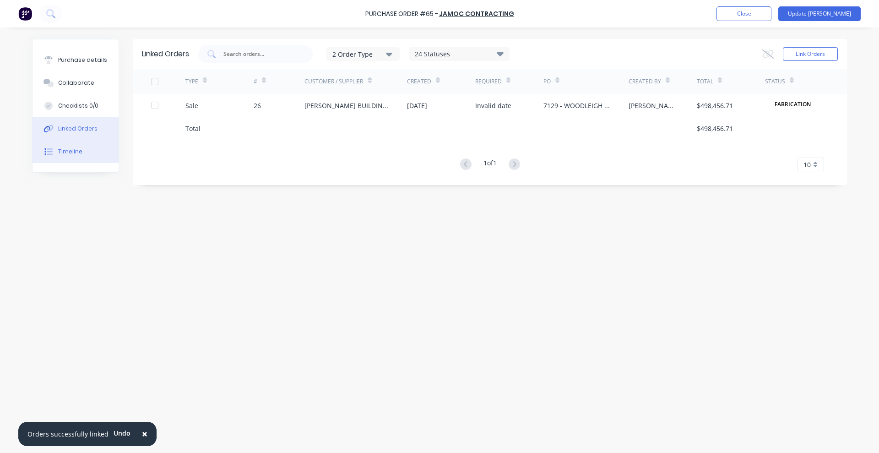
click at [79, 146] on button "Timeline" at bounding box center [76, 151] width 86 height 23
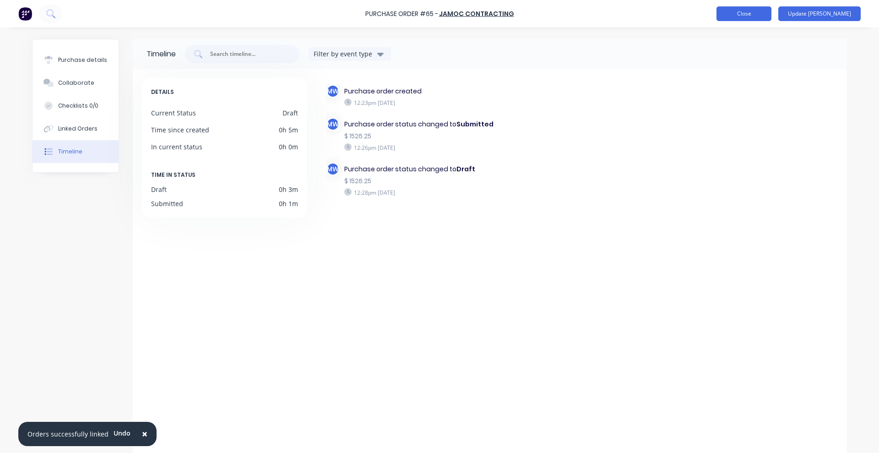
click at [765, 19] on button "Close" at bounding box center [743, 13] width 55 height 15
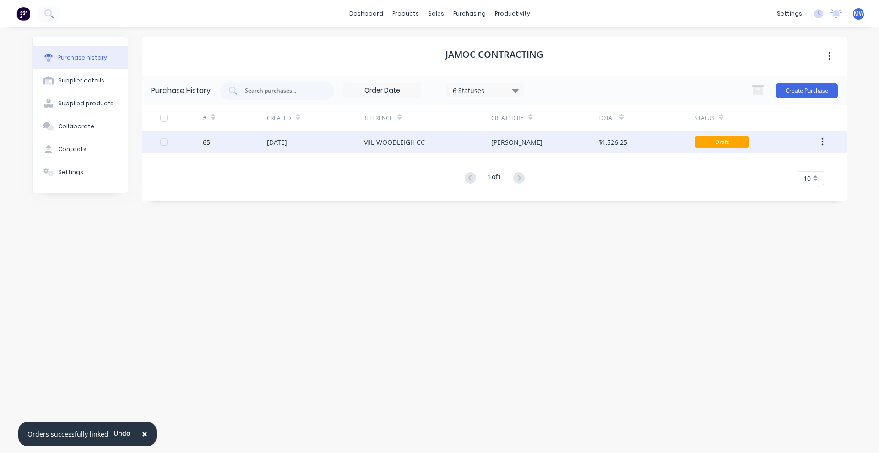
click at [710, 137] on div "Draft" at bounding box center [721, 141] width 55 height 11
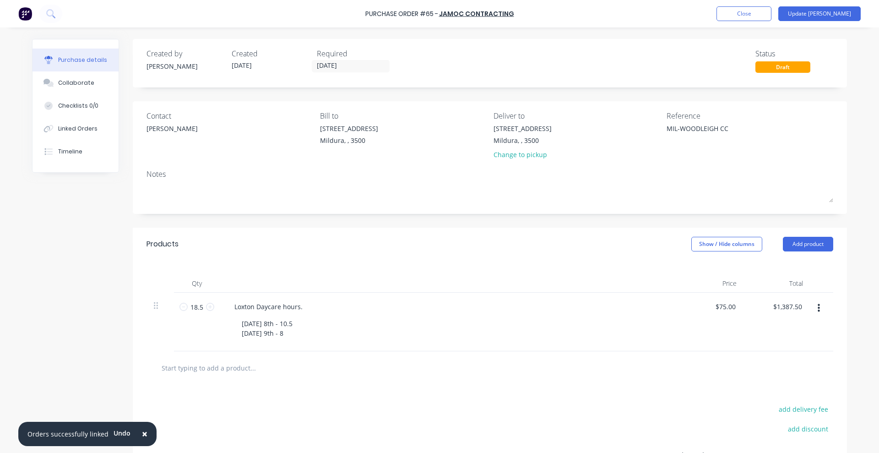
drag, startPoint x: 818, startPoint y: 13, endPoint x: 785, endPoint y: 66, distance: 62.7
click at [818, 12] on button "Update [PERSON_NAME]" at bounding box center [819, 13] width 82 height 15
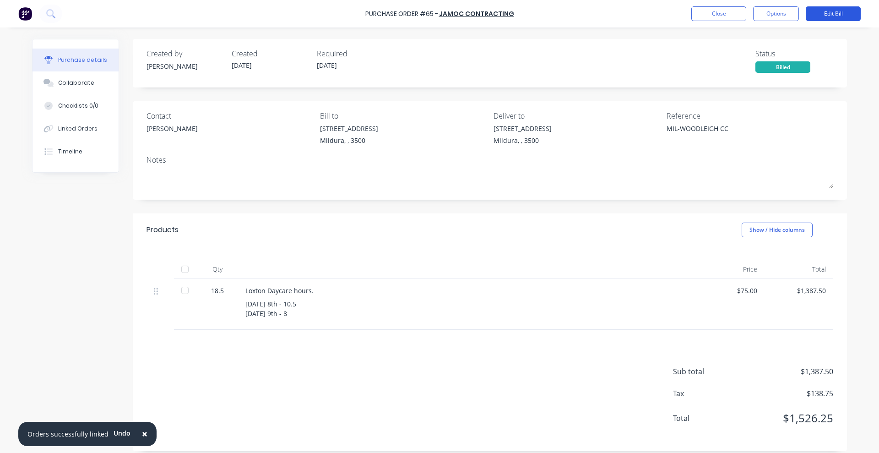
click at [835, 8] on button "Edit Bill" at bounding box center [833, 13] width 55 height 15
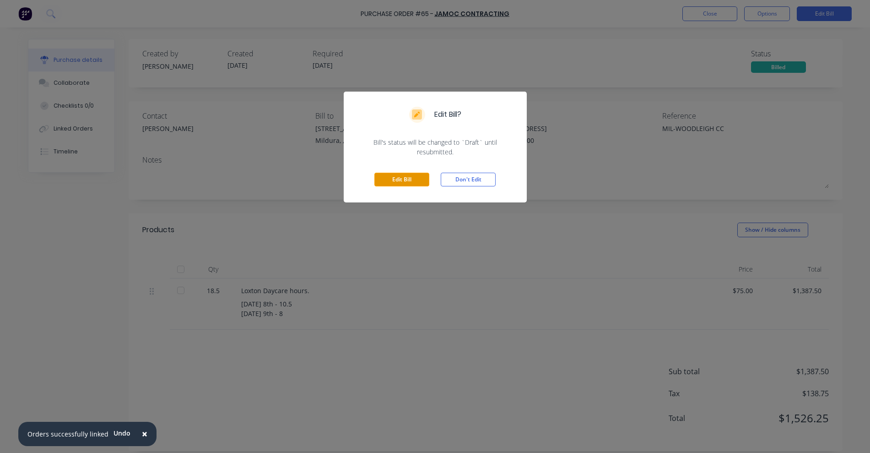
click at [407, 182] on button "Edit Bill" at bounding box center [401, 180] width 55 height 14
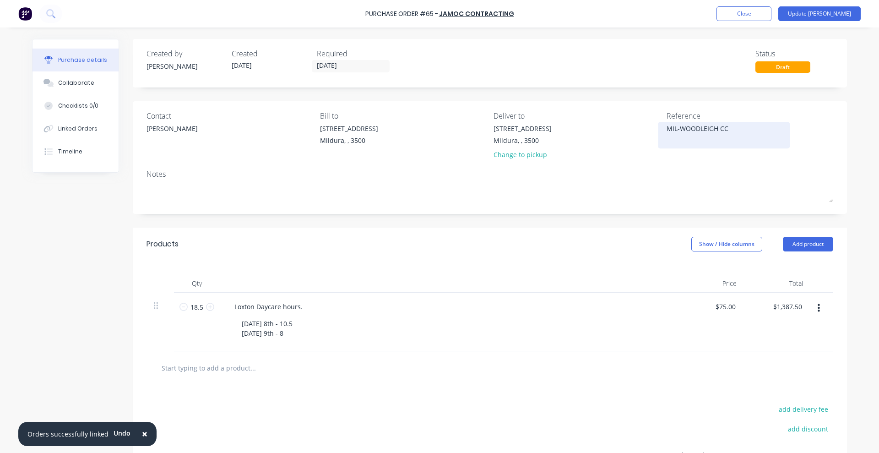
click at [683, 124] on div "MIL-WOODLEIGH CC" at bounding box center [724, 135] width 114 height 23
click at [677, 127] on textarea "MIL-WOODLEIGH CC" at bounding box center [724, 134] width 114 height 21
drag, startPoint x: 677, startPoint y: 130, endPoint x: 729, endPoint y: 127, distance: 51.8
click at [729, 127] on textarea "MIL-WOODLEIGH CC" at bounding box center [724, 134] width 114 height 21
paste textarea "Loxton - 1"
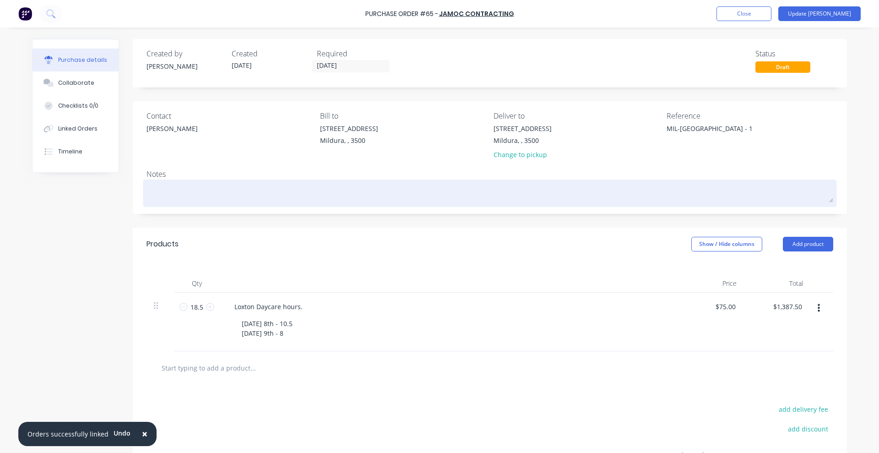
type textarea "MIL-[GEOGRAPHIC_DATA] - 1"
click at [650, 195] on textarea at bounding box center [489, 192] width 687 height 21
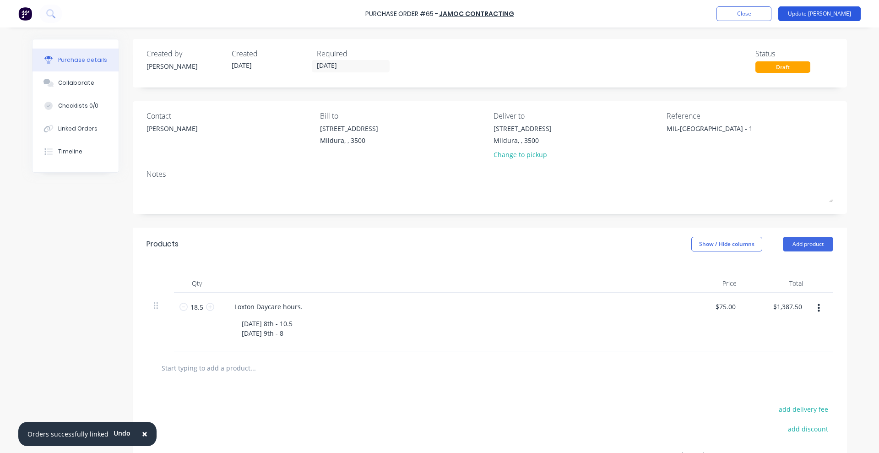
click at [835, 14] on button "Update [PERSON_NAME]" at bounding box center [819, 13] width 82 height 15
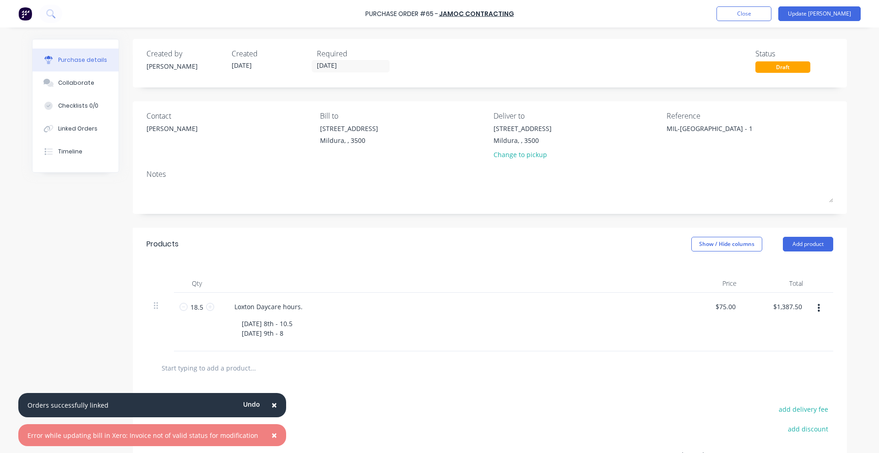
click at [24, 13] on img at bounding box center [25, 14] width 14 height 14
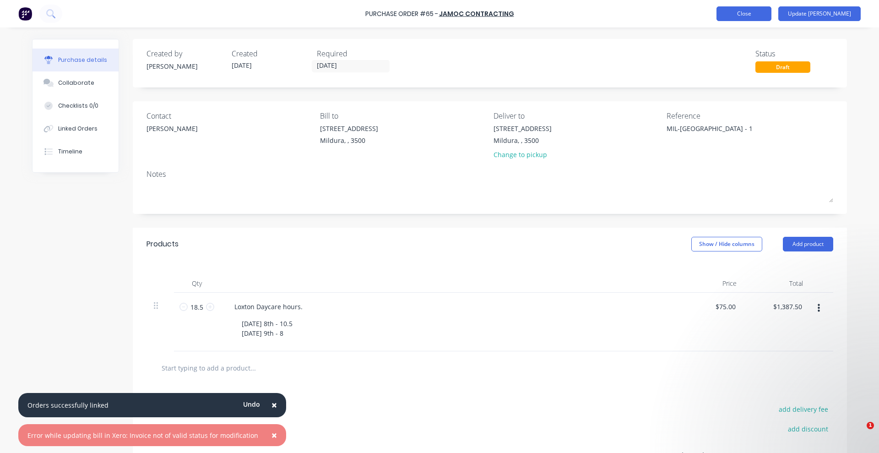
click at [771, 8] on button "Close" at bounding box center [743, 13] width 55 height 15
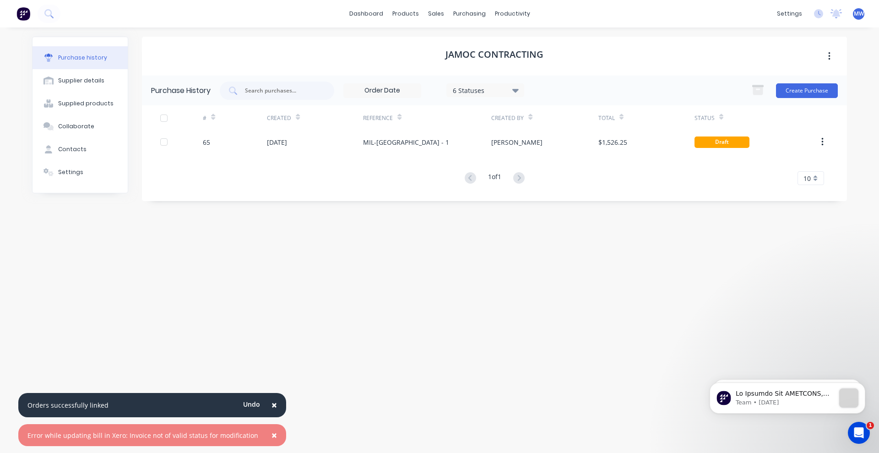
click at [481, 263] on div "JAMOC CONTRACTING Purchase History 6 Statuses 6 Statuses Create Purchase # Crea…" at bounding box center [494, 236] width 705 height 398
click at [474, 47] on link "Purchase Orders" at bounding box center [507, 43] width 121 height 18
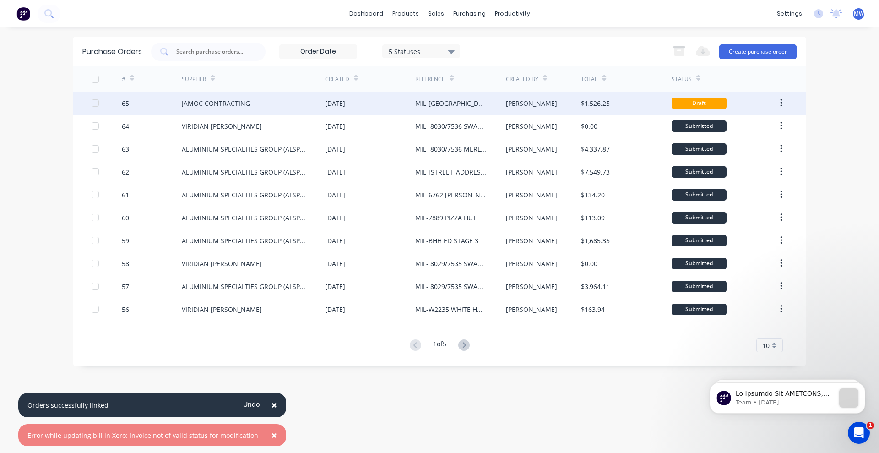
click at [713, 102] on div "Draft" at bounding box center [699, 103] width 55 height 11
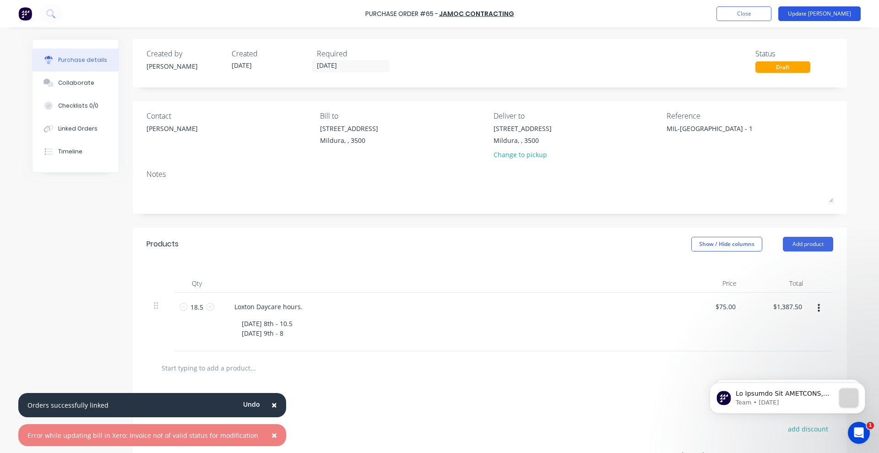
click at [836, 9] on button "Update [PERSON_NAME]" at bounding box center [819, 13] width 82 height 15
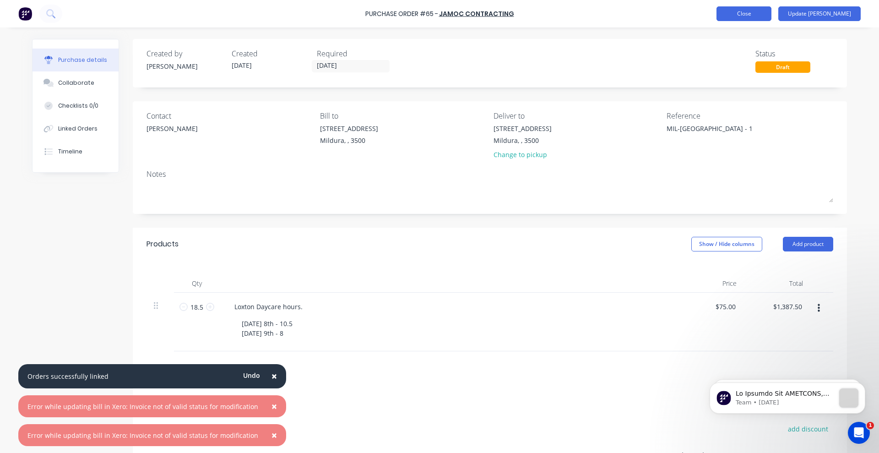
click at [771, 10] on button "Close" at bounding box center [743, 13] width 55 height 15
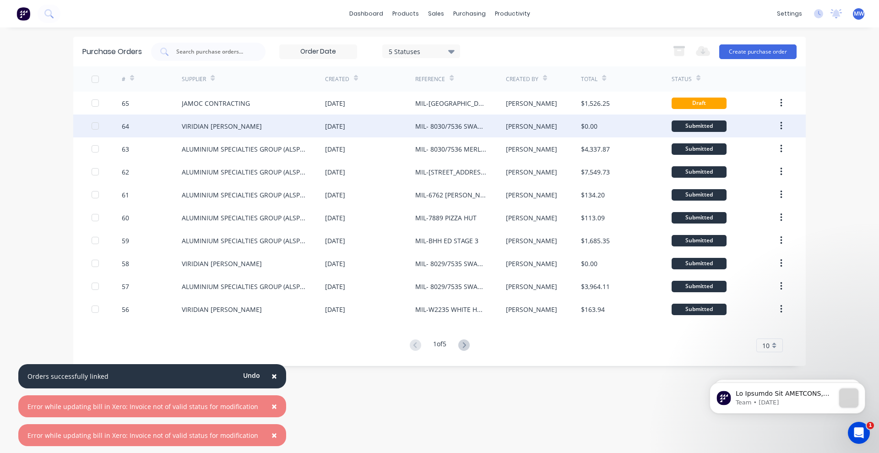
drag, startPoint x: 633, startPoint y: 345, endPoint x: 797, endPoint y: 118, distance: 280.0
click at [633, 345] on div "1 of 5 10 5 10 15 20 25 30 35" at bounding box center [439, 345] width 732 height 13
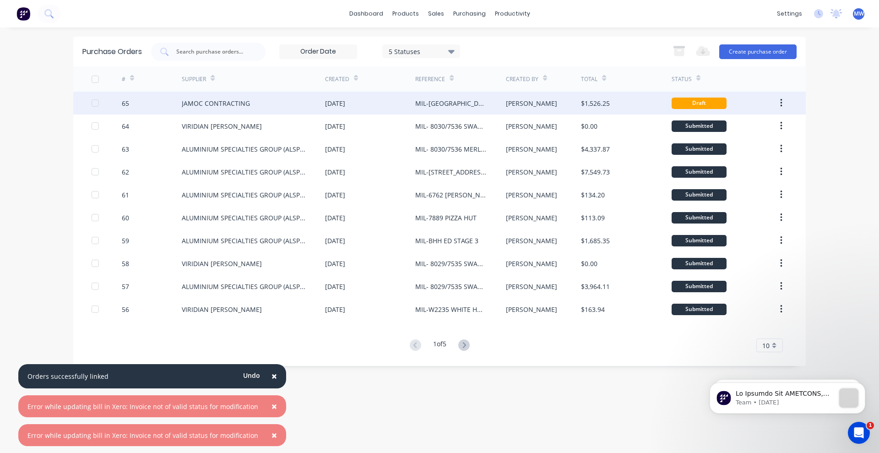
click at [778, 103] on button "button" at bounding box center [781, 103] width 22 height 16
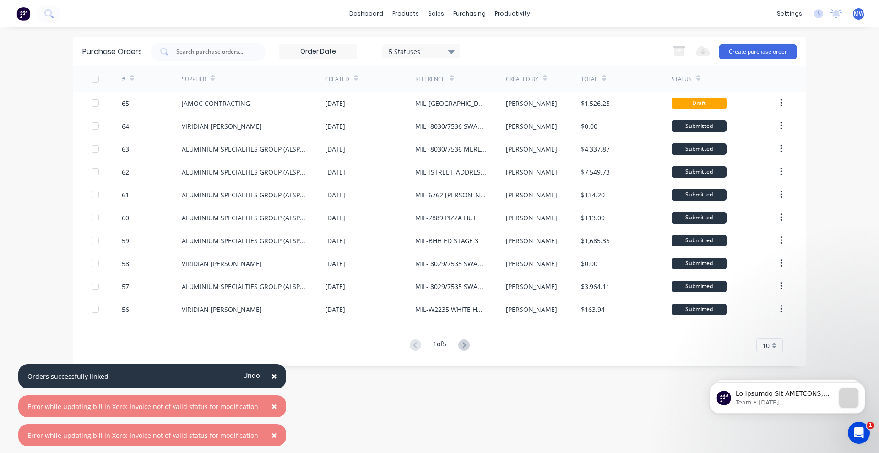
click at [588, 346] on div "1 of 5 10 5 10 15 20 25 30 35" at bounding box center [439, 345] width 732 height 13
click at [271, 409] on span "×" at bounding box center [273, 406] width 5 height 13
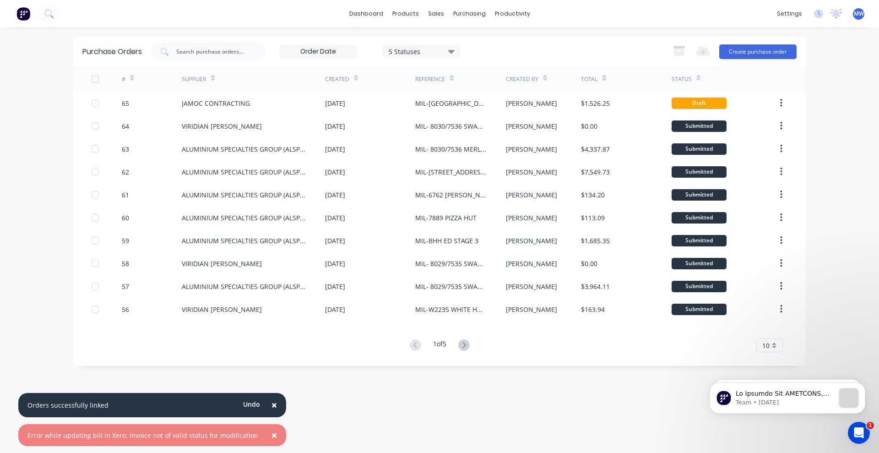
click at [270, 435] on button "×" at bounding box center [274, 435] width 24 height 22
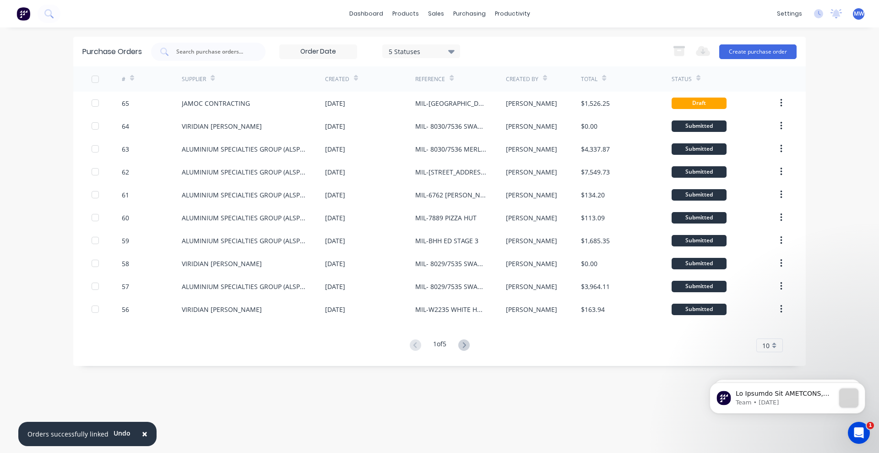
click at [287, 416] on div "Purchase Orders 5 Statuses 5 Statuses Export to Excel (XLSX) Create purchase or…" at bounding box center [439, 240] width 732 height 407
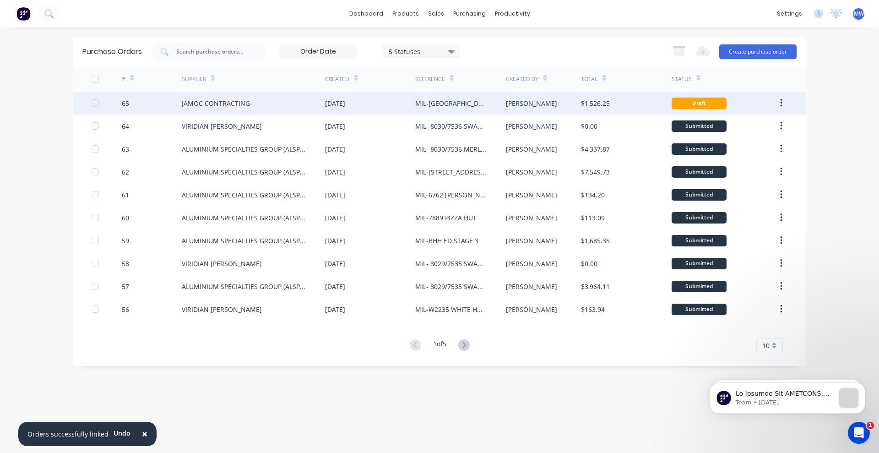
click at [213, 101] on div "JAMOC CONTRACTING" at bounding box center [216, 103] width 68 height 10
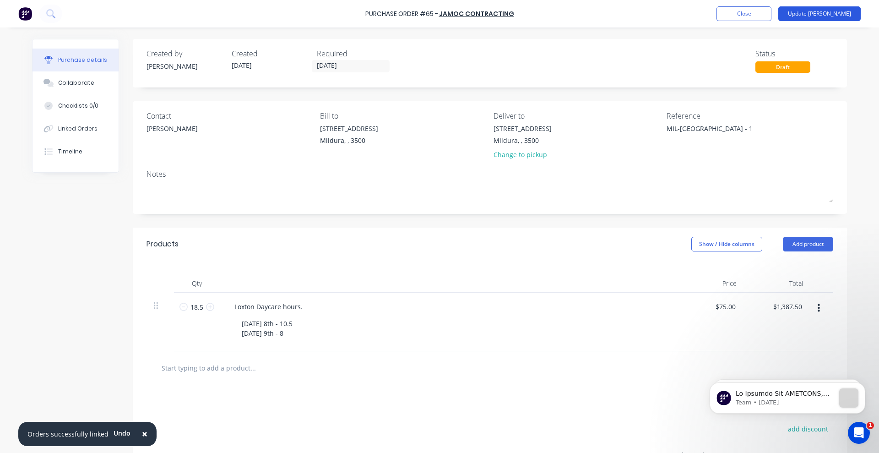
click at [829, 12] on button "Update [PERSON_NAME]" at bounding box center [819, 13] width 82 height 15
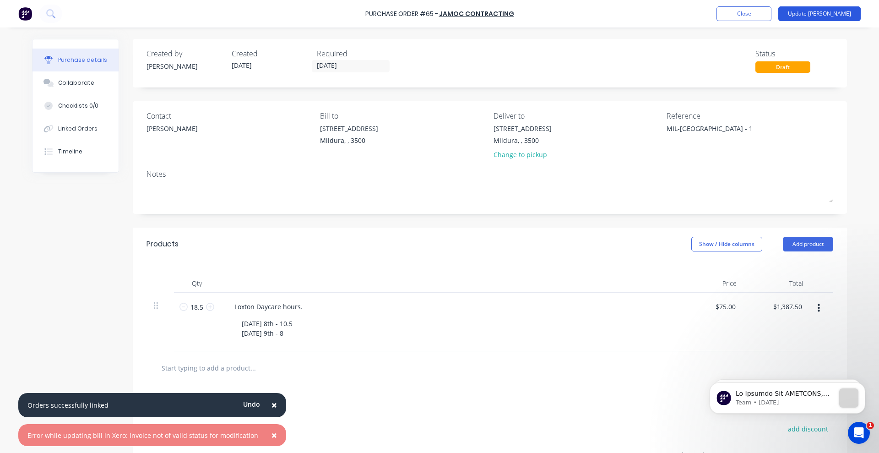
click at [829, 11] on button "Update [PERSON_NAME]" at bounding box center [819, 13] width 82 height 15
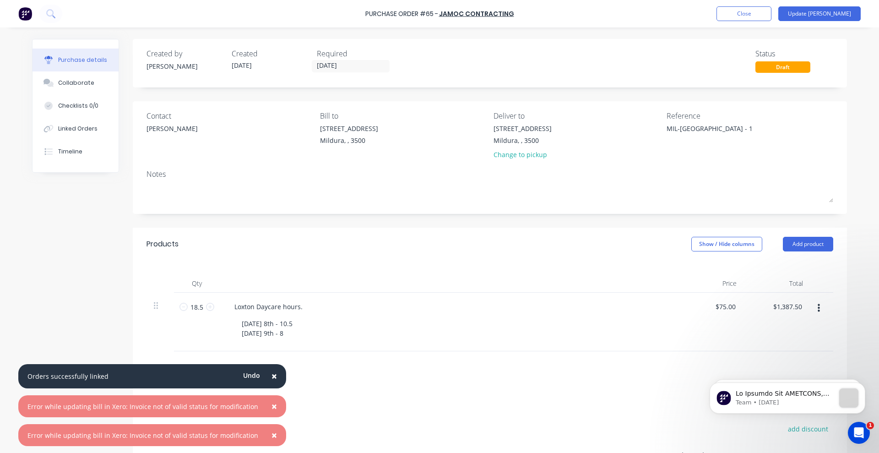
click at [263, 406] on button "×" at bounding box center [274, 406] width 24 height 22
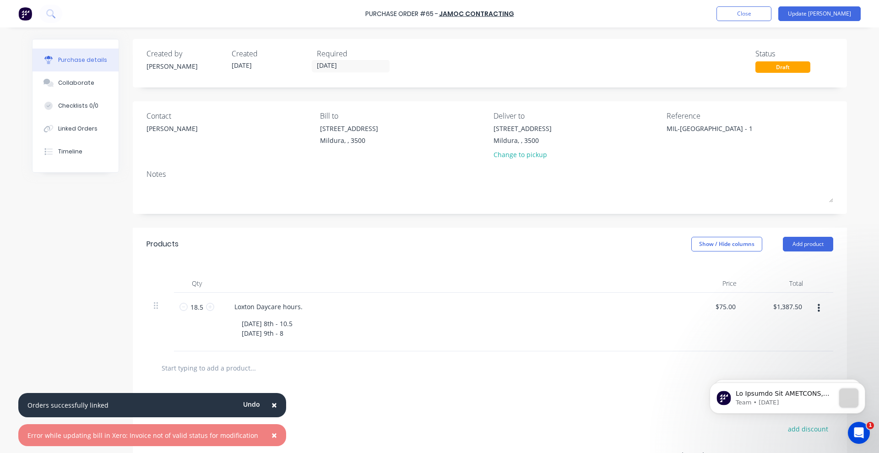
click at [271, 438] on span "×" at bounding box center [273, 434] width 5 height 13
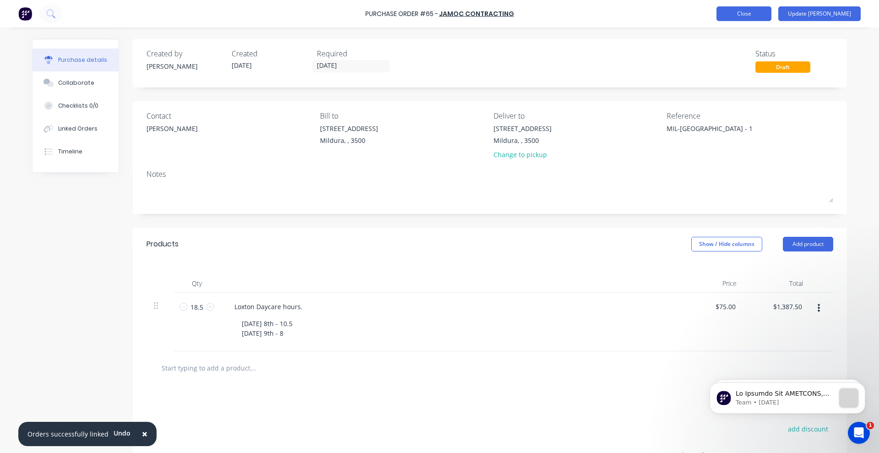
click at [771, 15] on button "Close" at bounding box center [743, 13] width 55 height 15
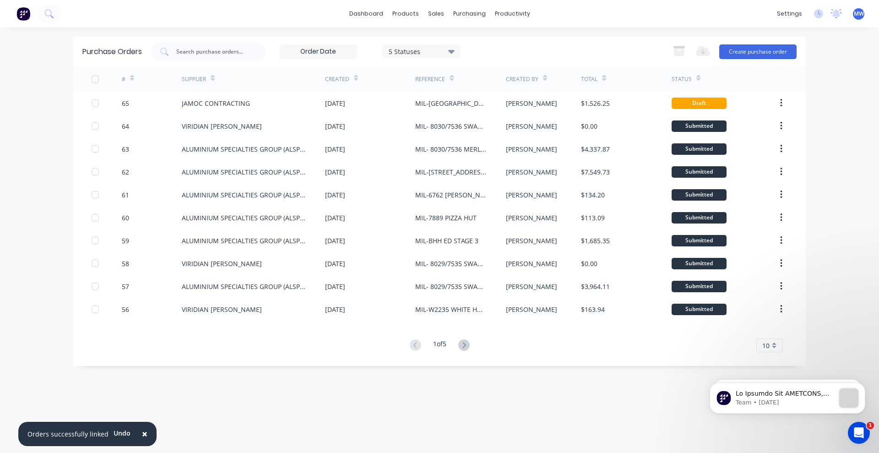
drag, startPoint x: 630, startPoint y: 407, endPoint x: 630, endPoint y: 364, distance: 43.5
click at [630, 407] on div "Purchase Orders 5 Statuses 5 Statuses Export to Excel (XLSX) Create purchase or…" at bounding box center [439, 240] width 732 height 407
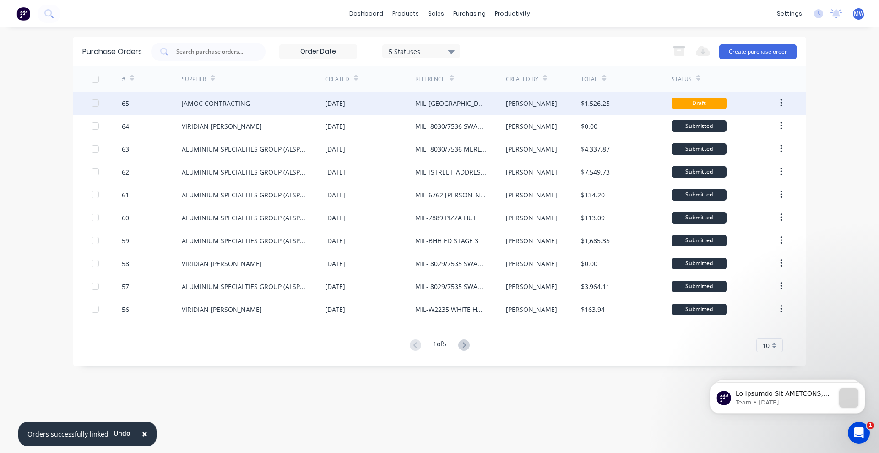
click at [786, 100] on button "button" at bounding box center [781, 103] width 22 height 16
click at [729, 146] on div "Duplicate" at bounding box center [748, 145] width 70 height 13
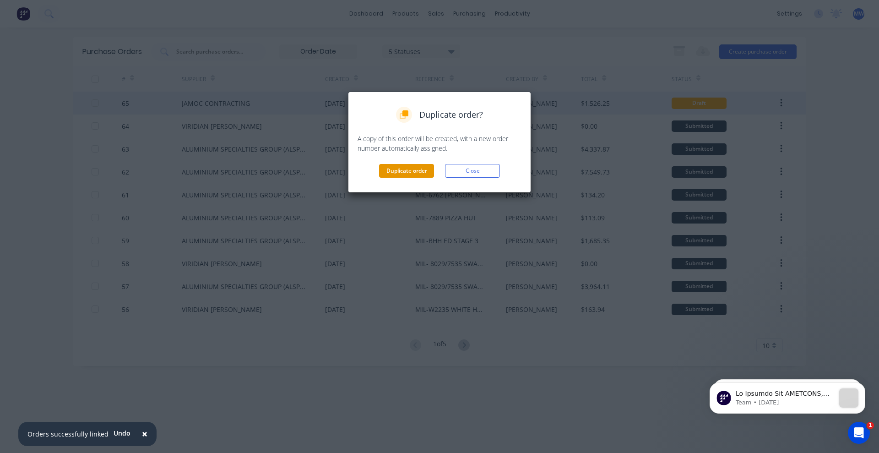
click at [410, 171] on button "Duplicate order" at bounding box center [406, 171] width 55 height 14
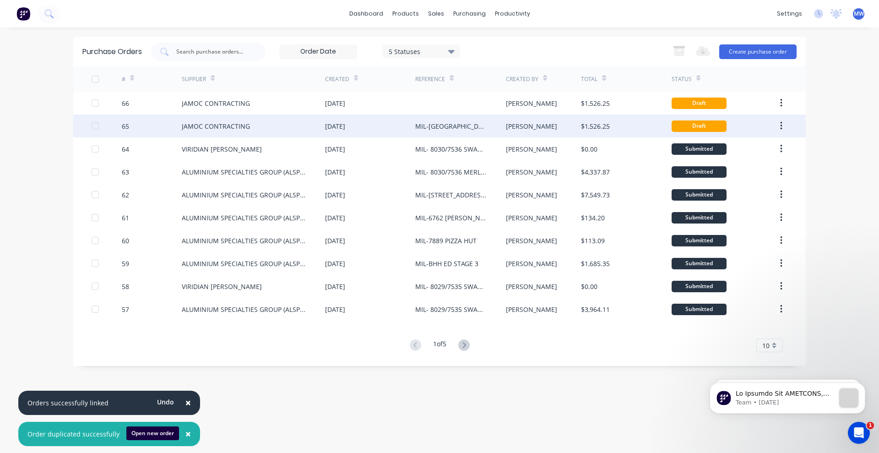
click at [786, 123] on button "button" at bounding box center [781, 126] width 22 height 16
click at [726, 150] on div "Archive" at bounding box center [748, 149] width 70 height 13
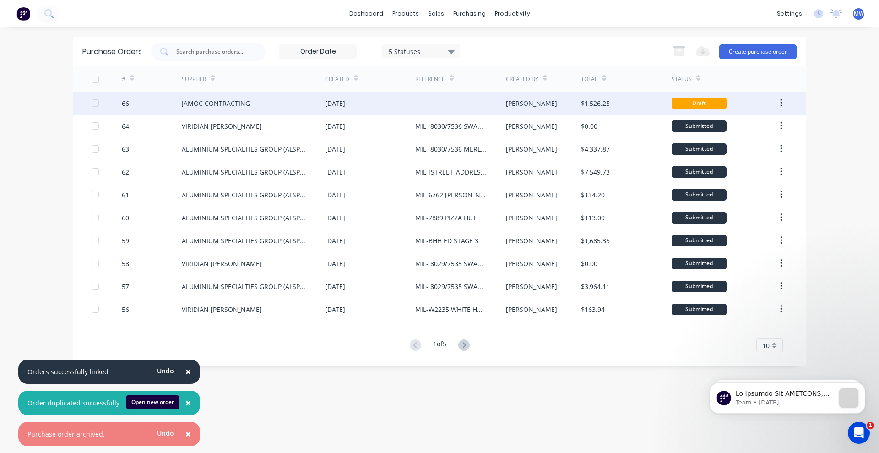
click at [784, 98] on button "button" at bounding box center [781, 103] width 22 height 16
click at [203, 97] on div "JAMOC CONTRACTING" at bounding box center [253, 103] width 143 height 23
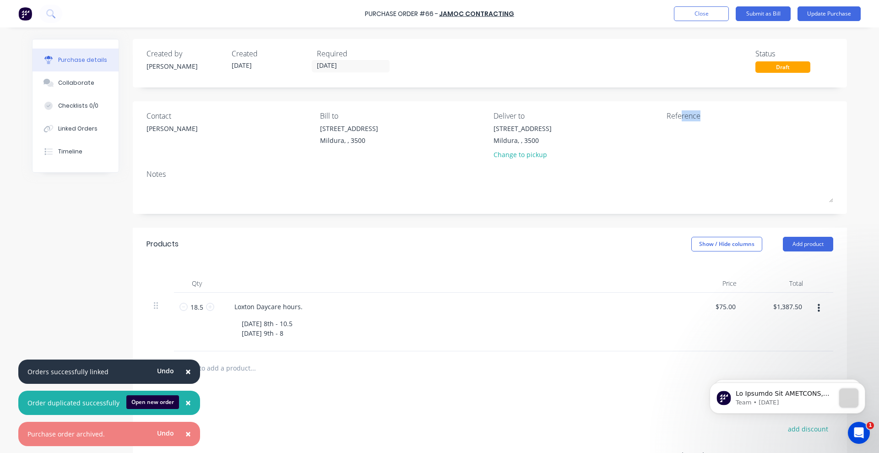
click at [681, 120] on div "Reference" at bounding box center [750, 137] width 167 height 54
click at [685, 142] on textarea at bounding box center [724, 134] width 114 height 21
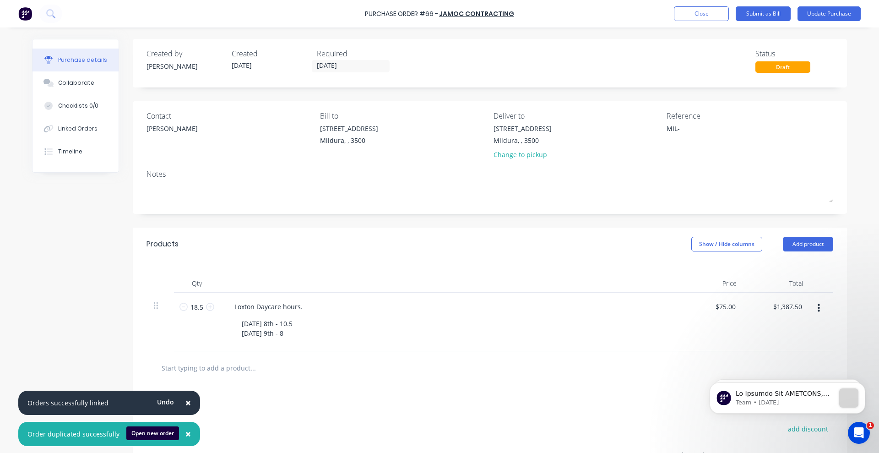
paste textarea "Loxton - 1"
drag, startPoint x: 773, startPoint y: 143, endPoint x: 773, endPoint y: 154, distance: 10.5
click at [773, 144] on textarea "MIL-[GEOGRAPHIC_DATA] - 1" at bounding box center [724, 134] width 114 height 21
type textarea "MIL-[GEOGRAPHIC_DATA] - 1"
click at [63, 125] on div "Linked Orders" at bounding box center [77, 129] width 39 height 8
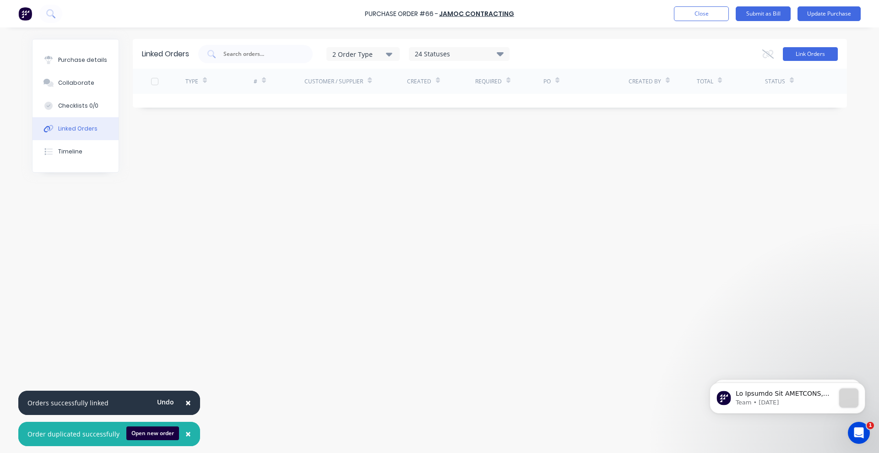
click at [797, 52] on button "Link Orders" at bounding box center [810, 54] width 55 height 14
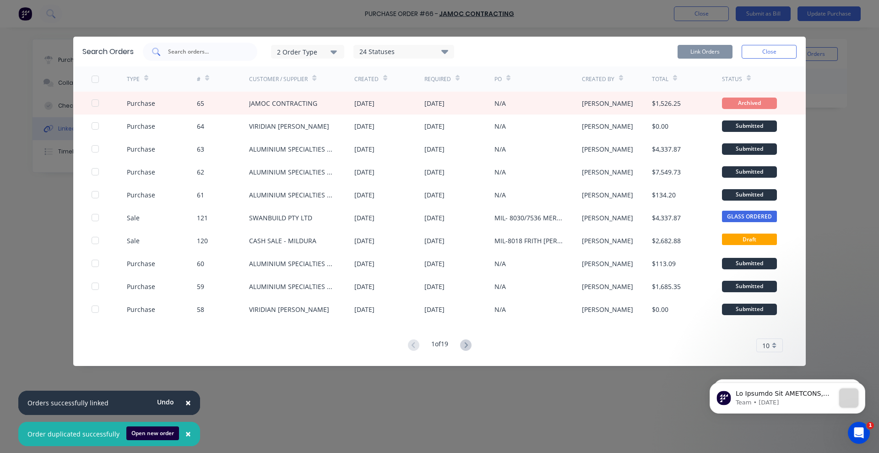
click at [174, 50] on input "text" at bounding box center [205, 51] width 76 height 9
type input "J"
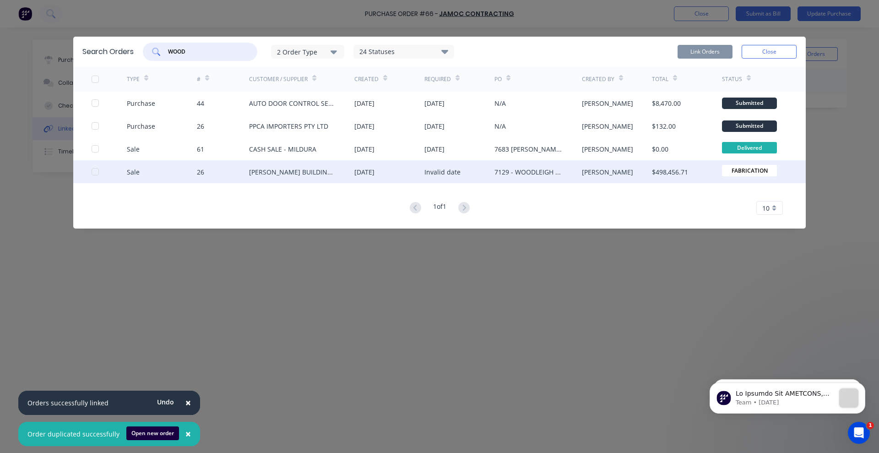
click at [94, 173] on div at bounding box center [95, 172] width 18 height 18
type input "WOOD"
drag, startPoint x: 697, startPoint y: 49, endPoint x: 719, endPoint y: 113, distance: 66.9
click at [697, 49] on button "Link Orders" at bounding box center [704, 52] width 55 height 14
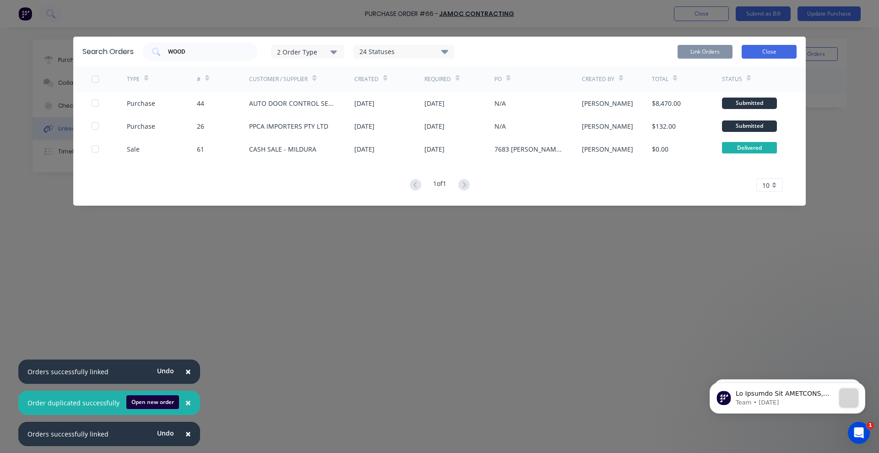
click at [753, 53] on button "Close" at bounding box center [769, 52] width 55 height 14
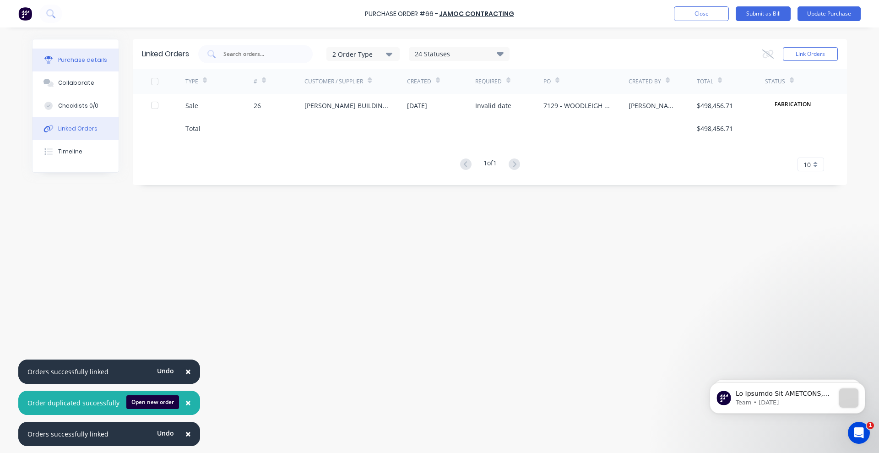
click at [73, 60] on div "Purchase details" at bounding box center [82, 60] width 49 height 8
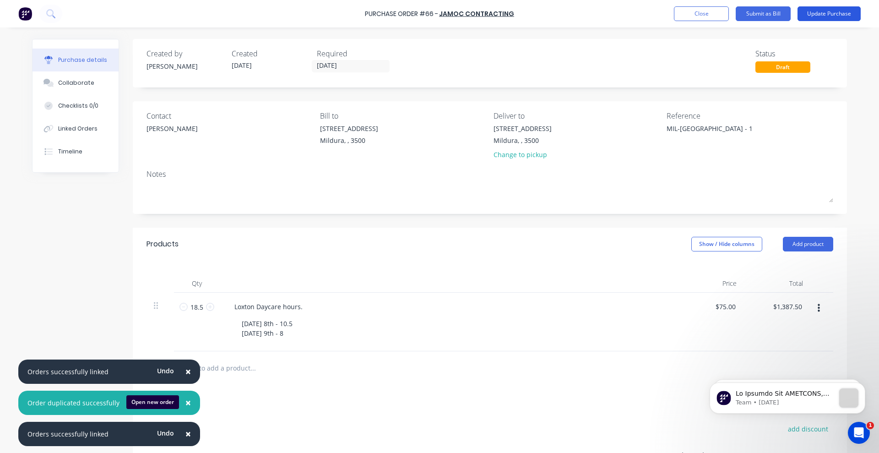
click at [820, 15] on button "Update Purchase" at bounding box center [828, 13] width 63 height 15
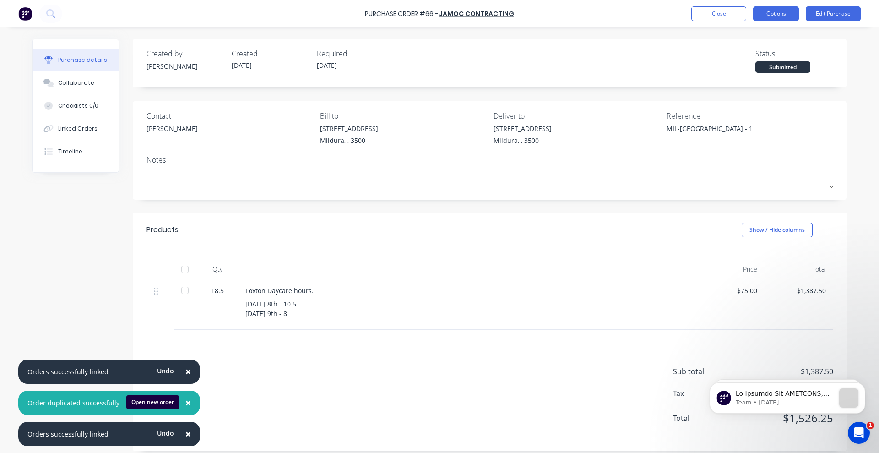
click at [791, 10] on button "Options" at bounding box center [776, 13] width 46 height 15
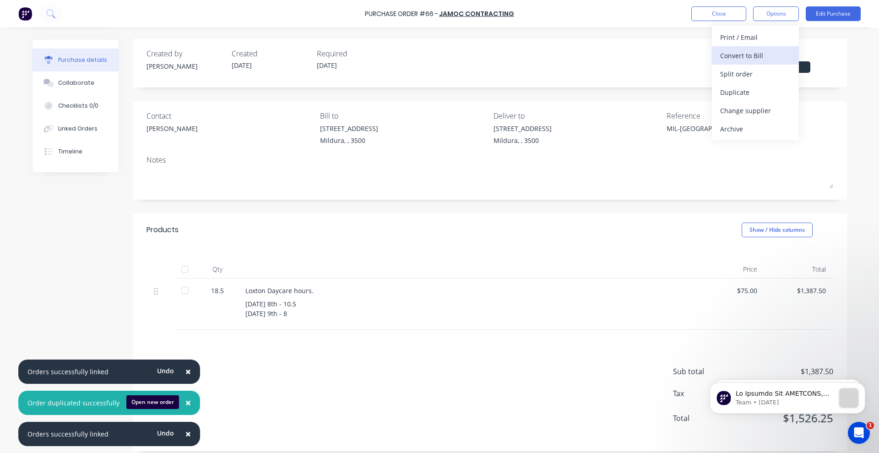
click at [745, 52] on div "Convert to Bill" at bounding box center [755, 55] width 70 height 13
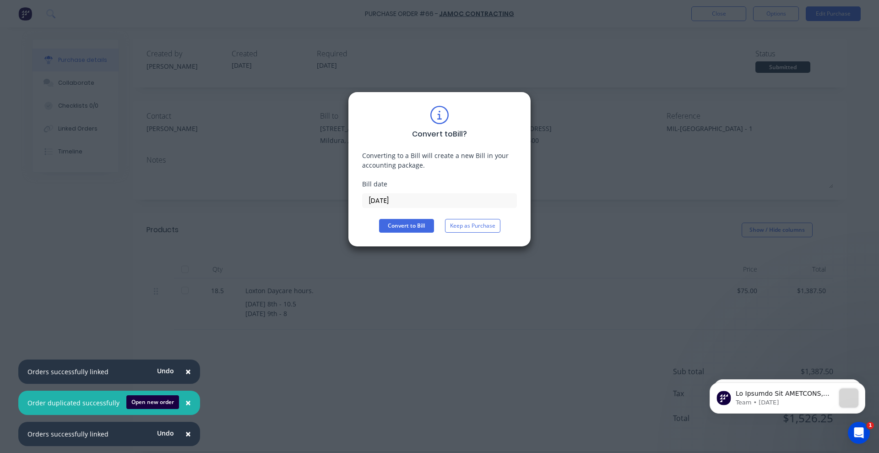
drag, startPoint x: 402, startPoint y: 225, endPoint x: 644, endPoint y: 222, distance: 241.3
click at [403, 224] on button "Convert to Bill" at bounding box center [406, 226] width 55 height 14
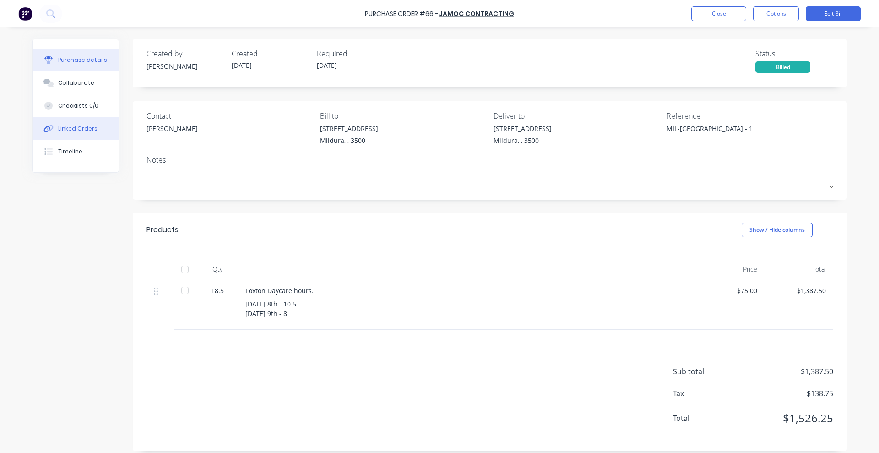
click at [63, 131] on div "Linked Orders" at bounding box center [77, 129] width 39 height 8
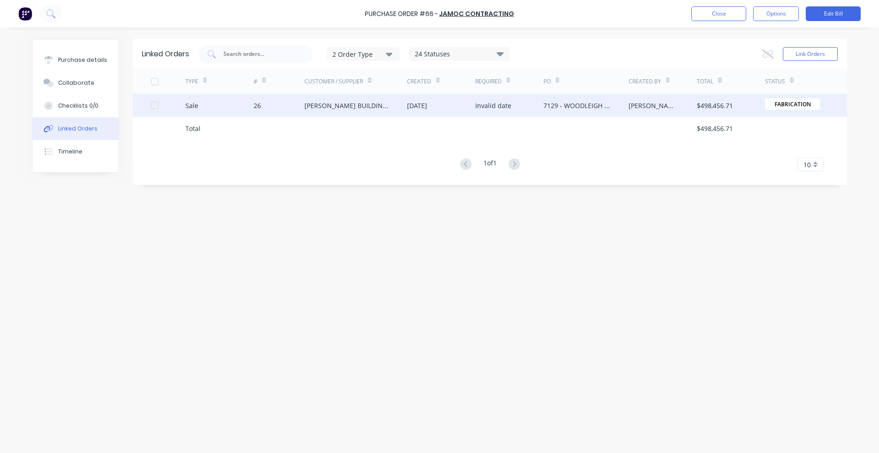
click at [190, 103] on div "Sale" at bounding box center [191, 106] width 13 height 10
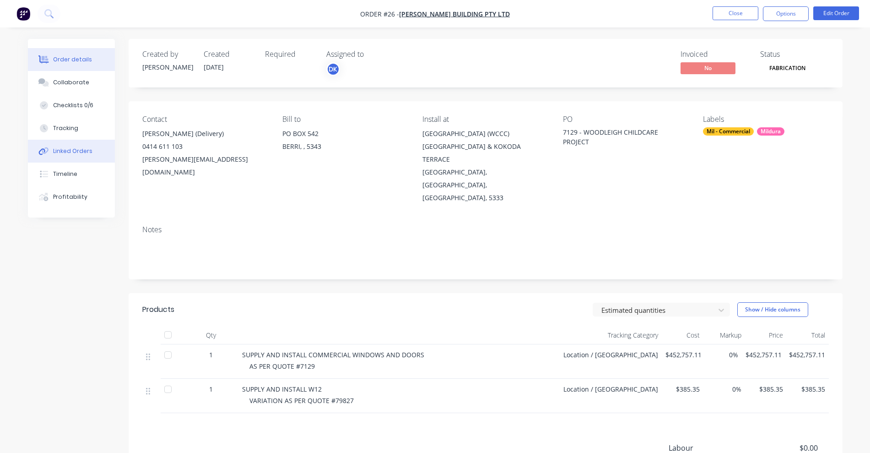
click at [62, 151] on div "Linked Orders" at bounding box center [72, 151] width 39 height 8
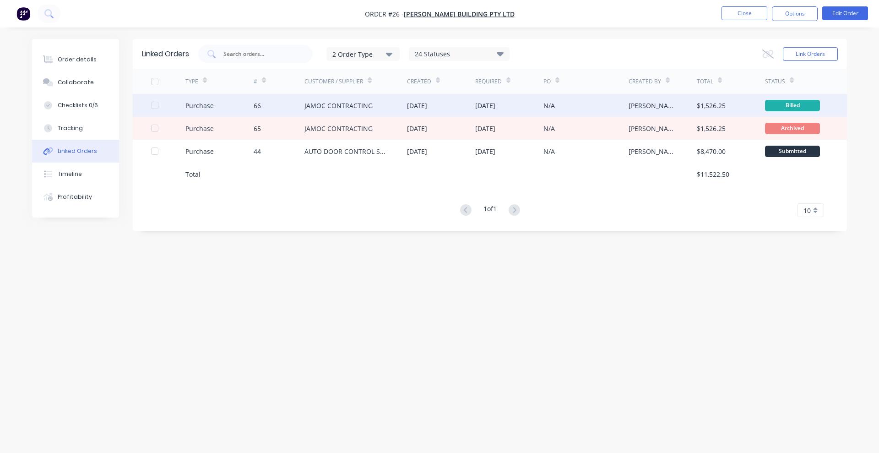
click at [152, 100] on div at bounding box center [168, 105] width 34 height 23
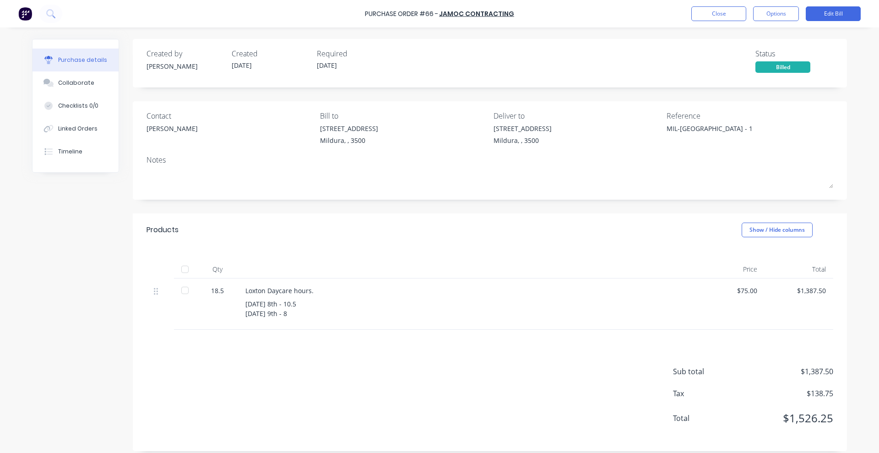
type textarea "x"
click at [724, 14] on button "Close" at bounding box center [718, 13] width 55 height 15
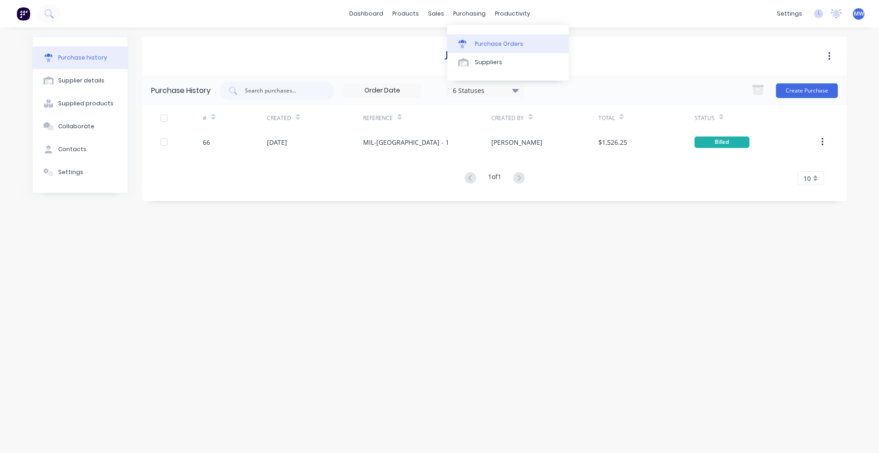
click at [478, 38] on link "Purchase Orders" at bounding box center [507, 43] width 121 height 18
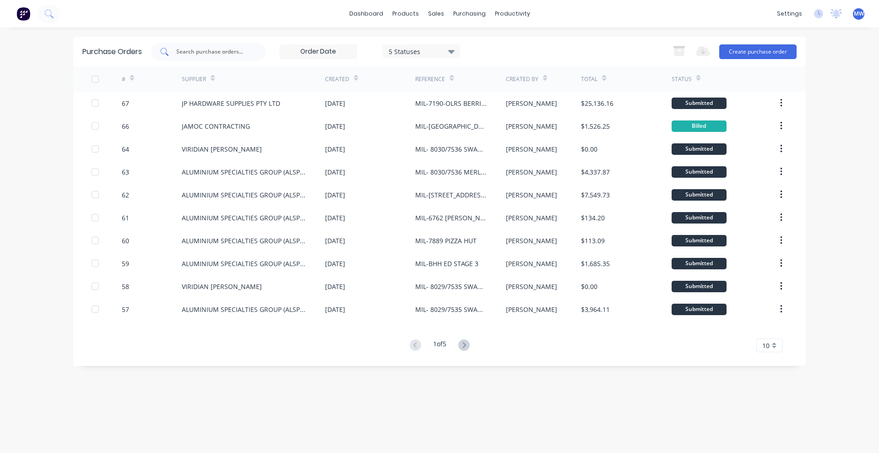
click at [209, 48] on input "text" at bounding box center [213, 51] width 76 height 9
type input "60"
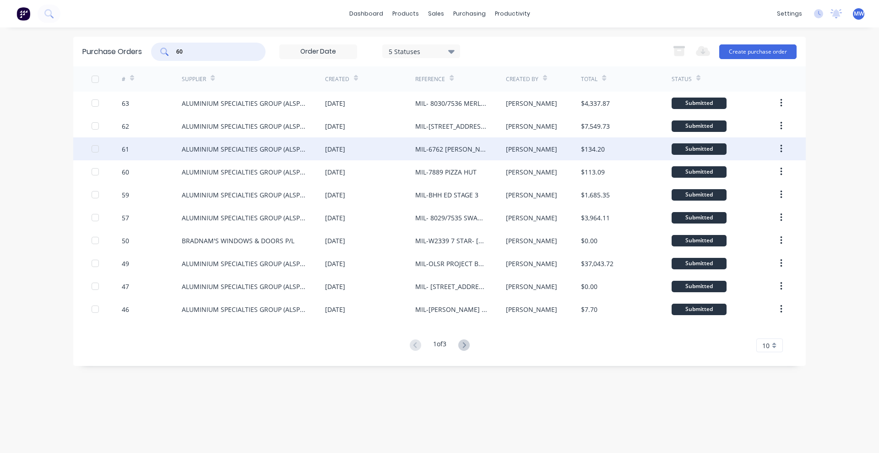
click at [244, 149] on div "ALUMINIUM SPECIALTIES GROUP (ALSPEC)" at bounding box center [244, 149] width 125 height 10
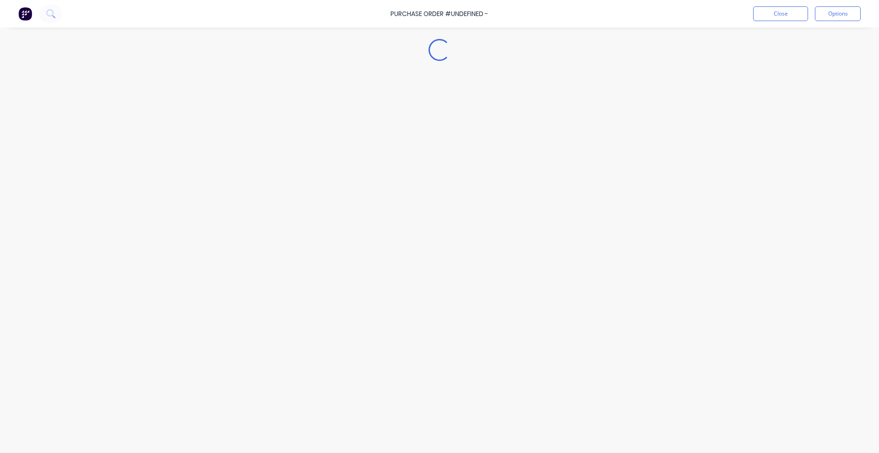
type textarea "x"
